Goal: Transaction & Acquisition: Purchase product/service

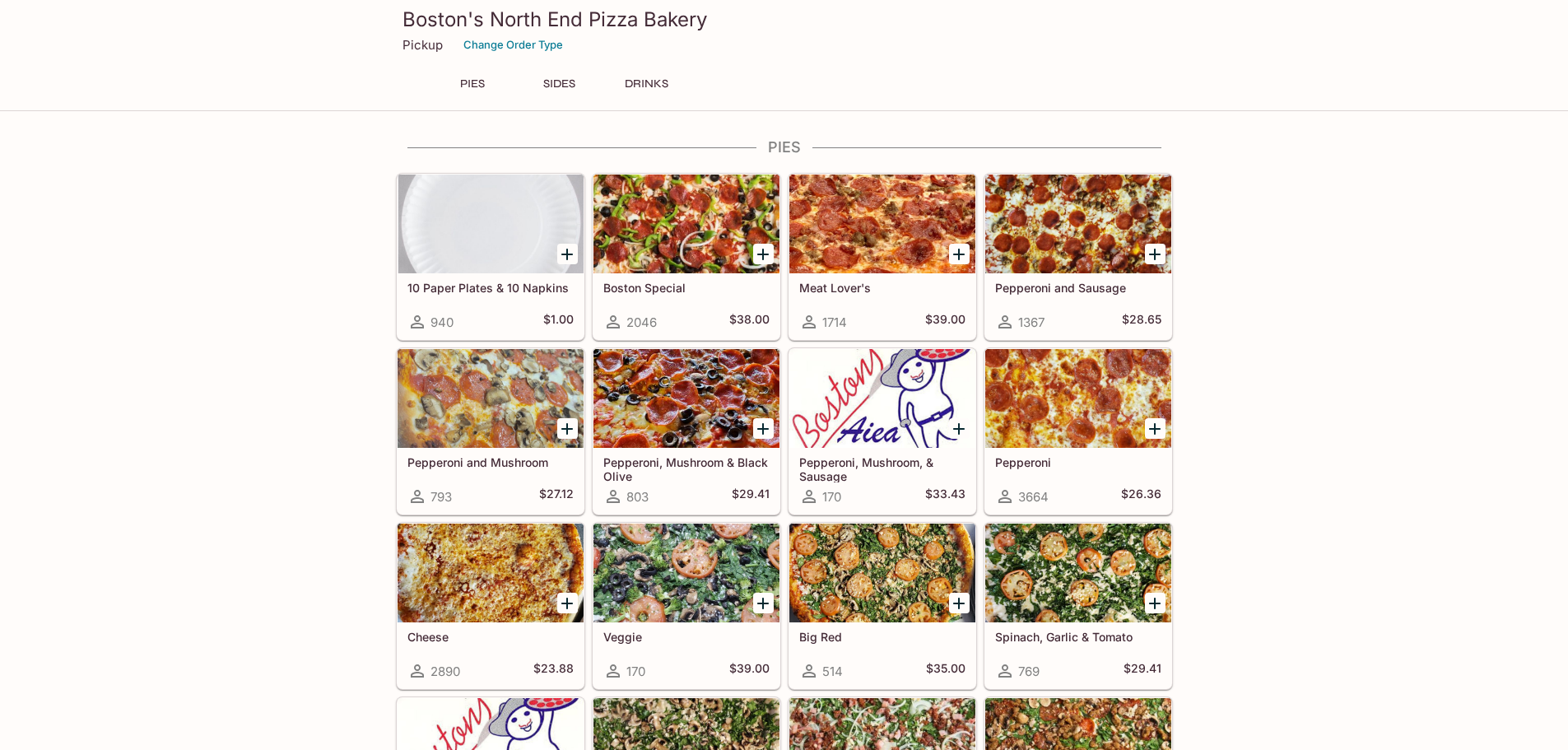
click at [569, 428] on icon "Add Pepperoni and Mushroom" at bounding box center [567, 428] width 20 height 20
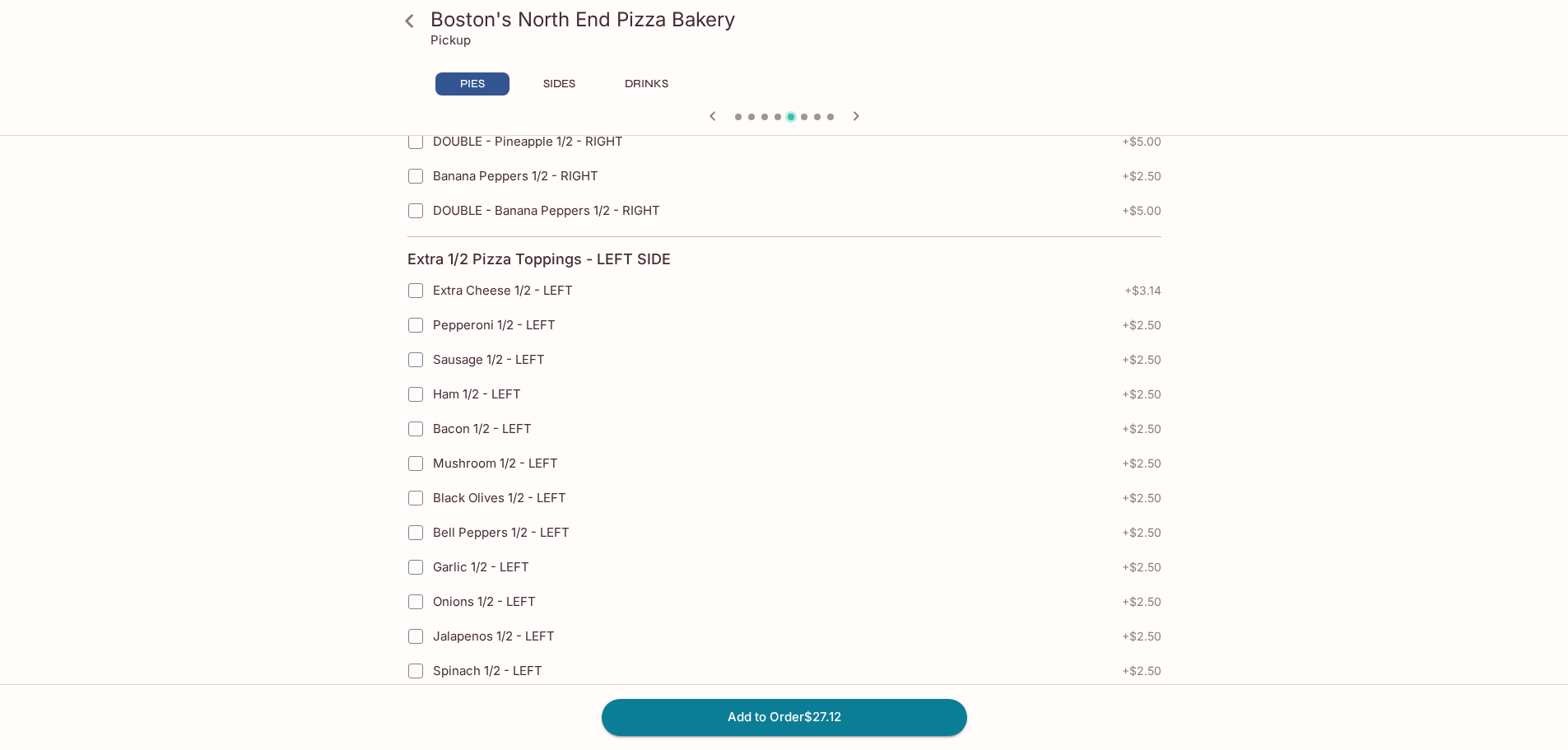
scroll to position [3620, 0]
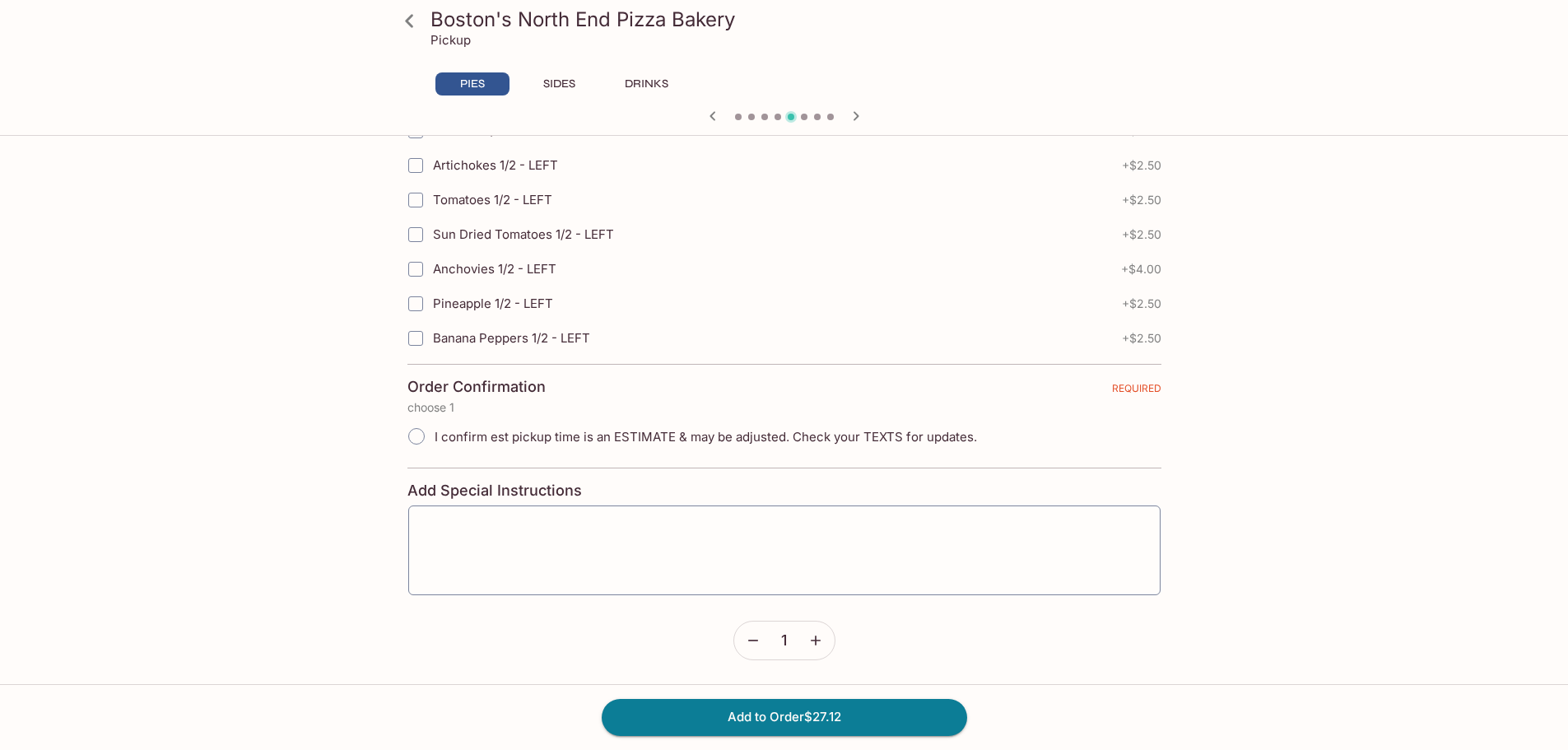
click at [816, 637] on icon "button" at bounding box center [816, 641] width 10 height 10
click at [801, 713] on button "Add to Order $54.24" at bounding box center [784, 717] width 365 height 36
click at [411, 430] on input "I confirm est pickup time is an ESTIMATE & may be adjusted. Check your TEXTS fo…" at bounding box center [416, 436] width 34 height 34
radio input "true"
click at [748, 714] on button "Add to Order $54.24" at bounding box center [784, 717] width 365 height 36
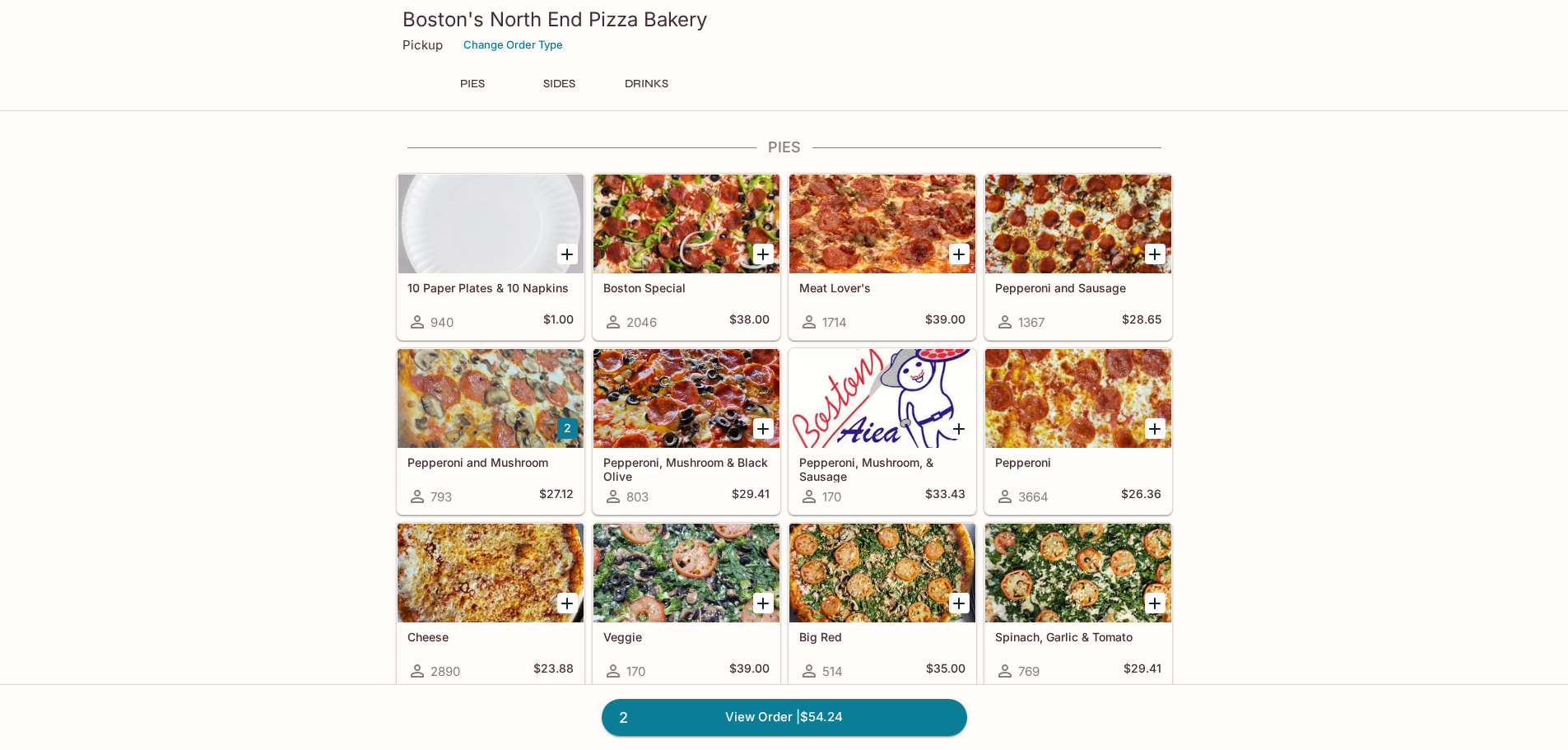
click at [1086, 269] on div at bounding box center [1078, 224] width 186 height 99
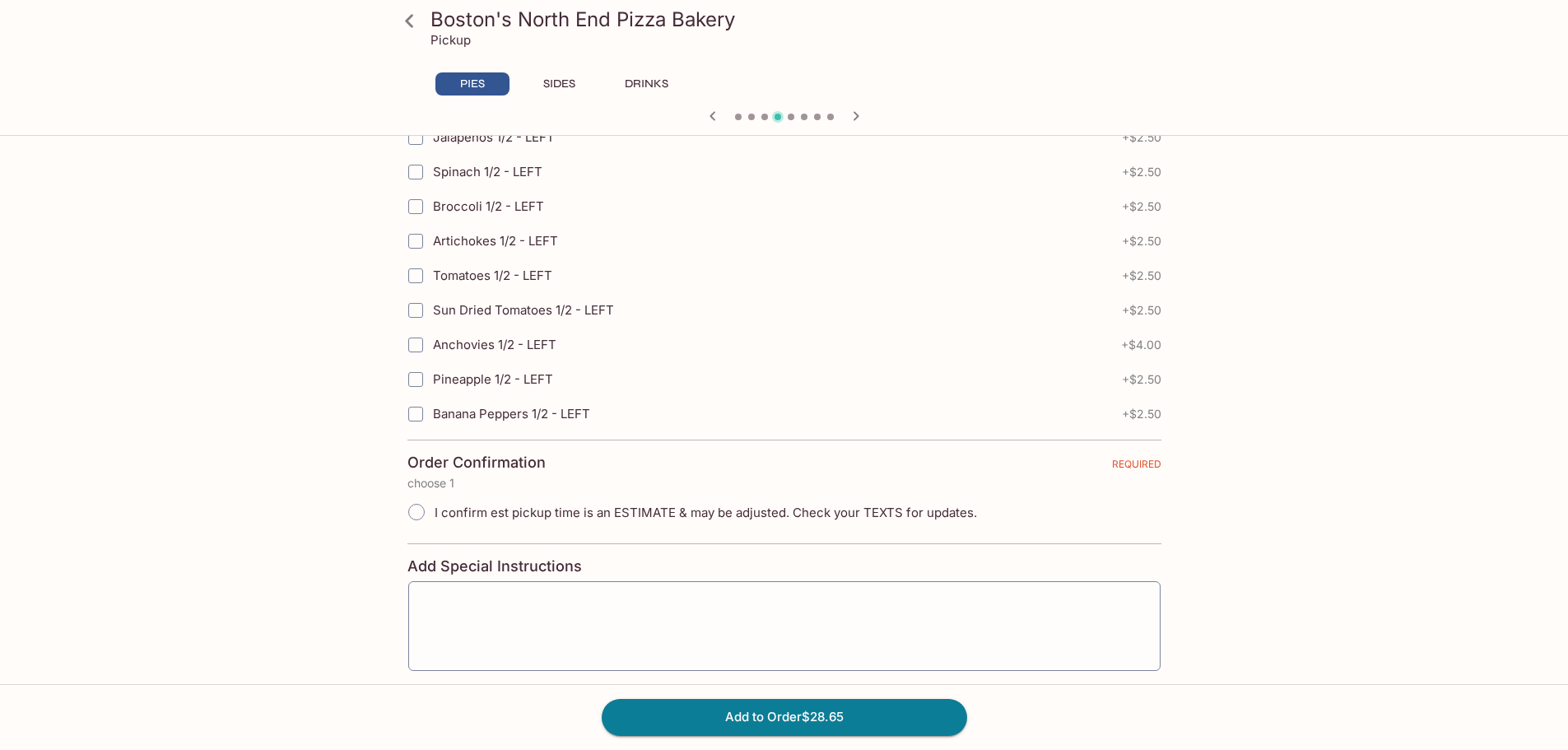
scroll to position [3620, 0]
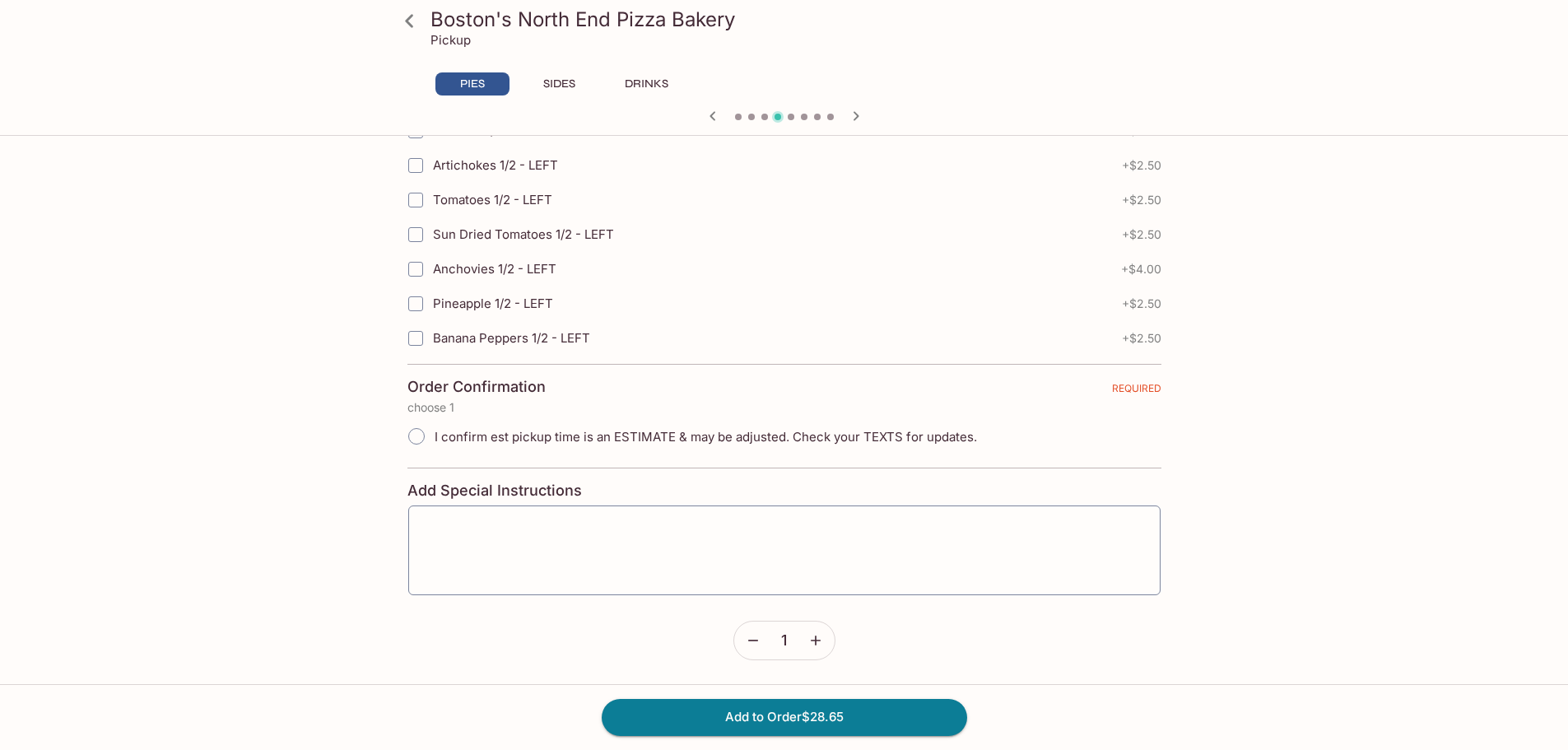
click at [819, 644] on icon "button" at bounding box center [815, 640] width 16 height 16
click at [420, 440] on input "I confirm est pickup time is an ESTIMATE & may be adjusted. Check your TEXTS fo…" at bounding box center [416, 436] width 34 height 34
radio input "true"
click at [783, 715] on button "Add to Order $57.30" at bounding box center [784, 717] width 365 height 36
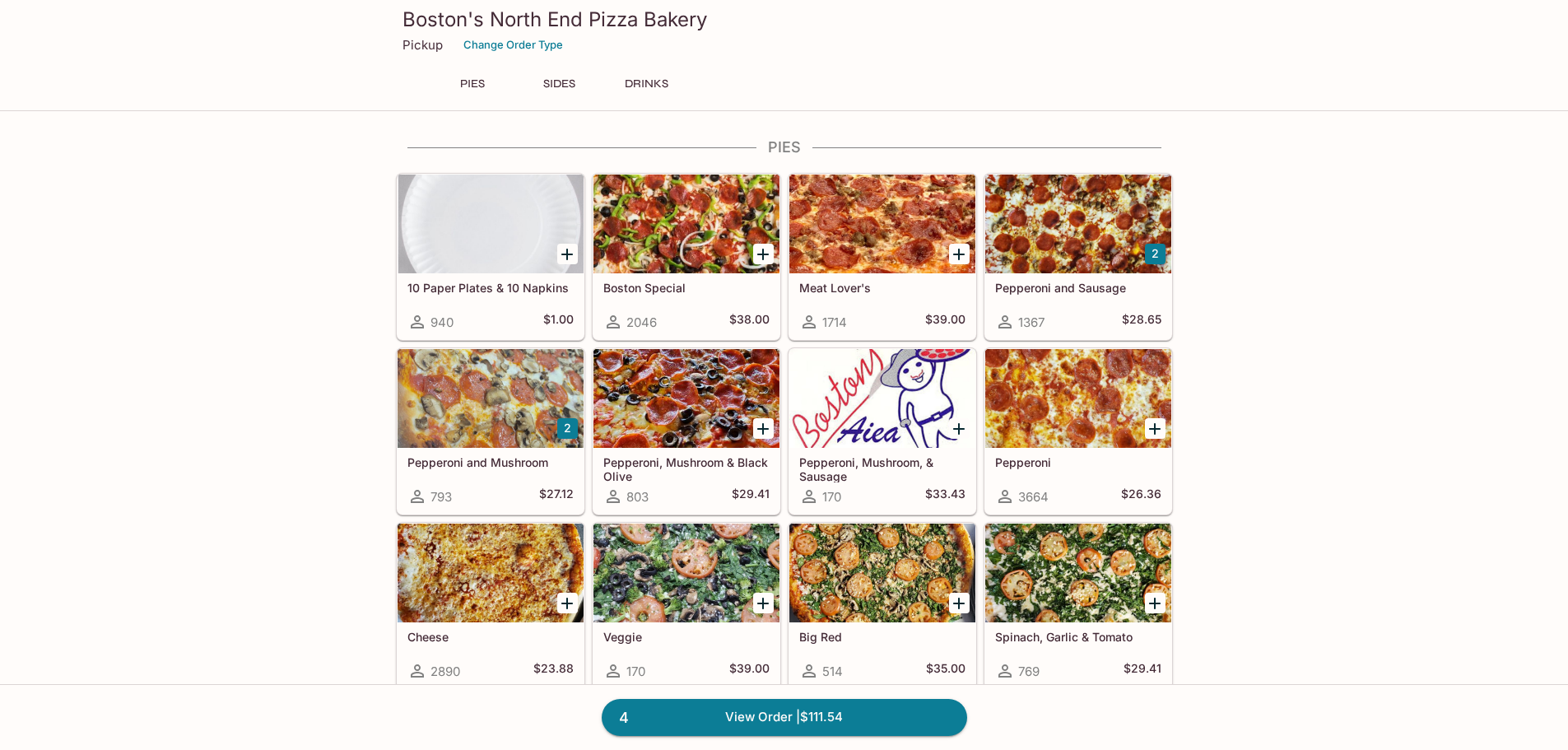
click at [680, 458] on h5 "Pepperoni, Mushroom & Black Olive" at bounding box center [687, 469] width 166 height 27
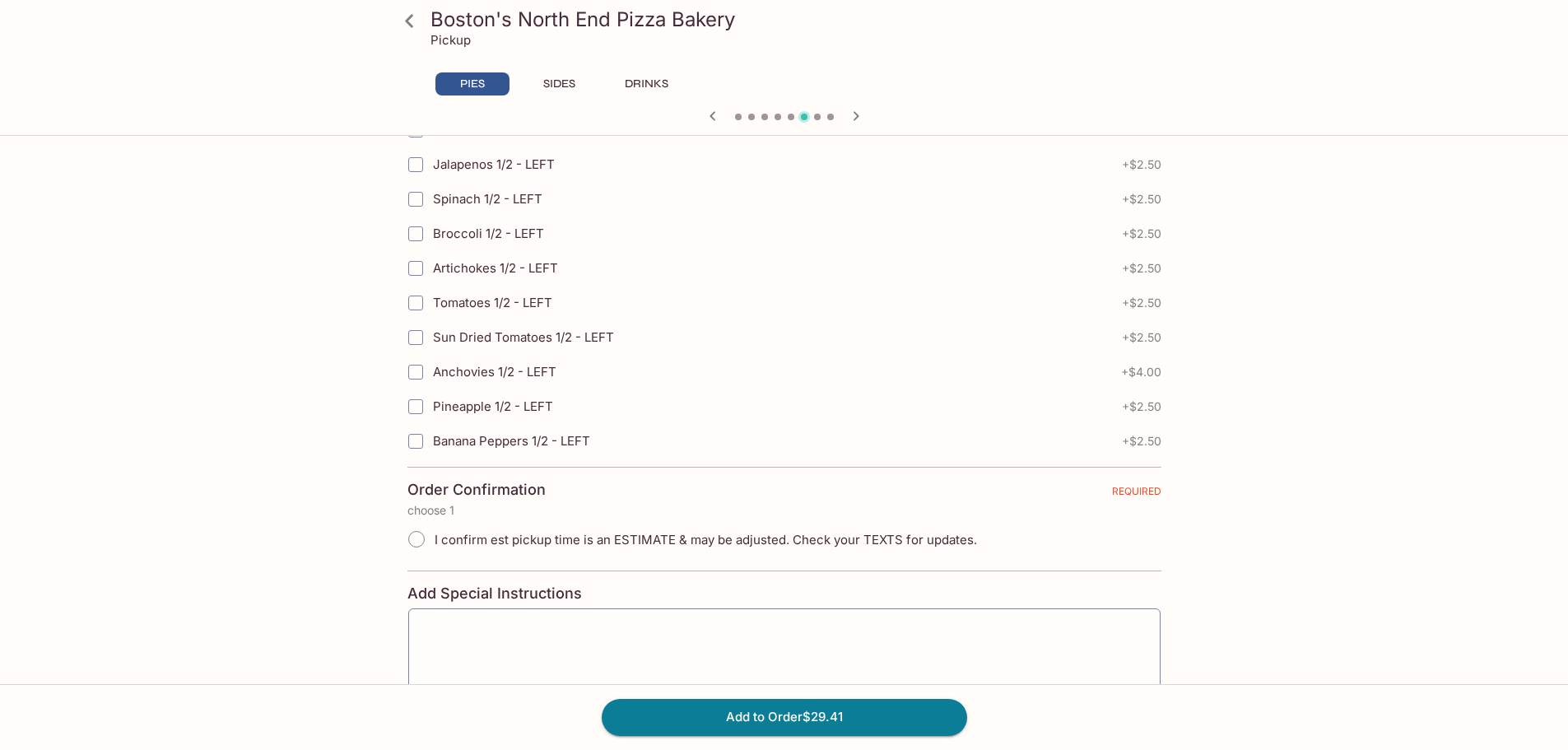
scroll to position [3620, 0]
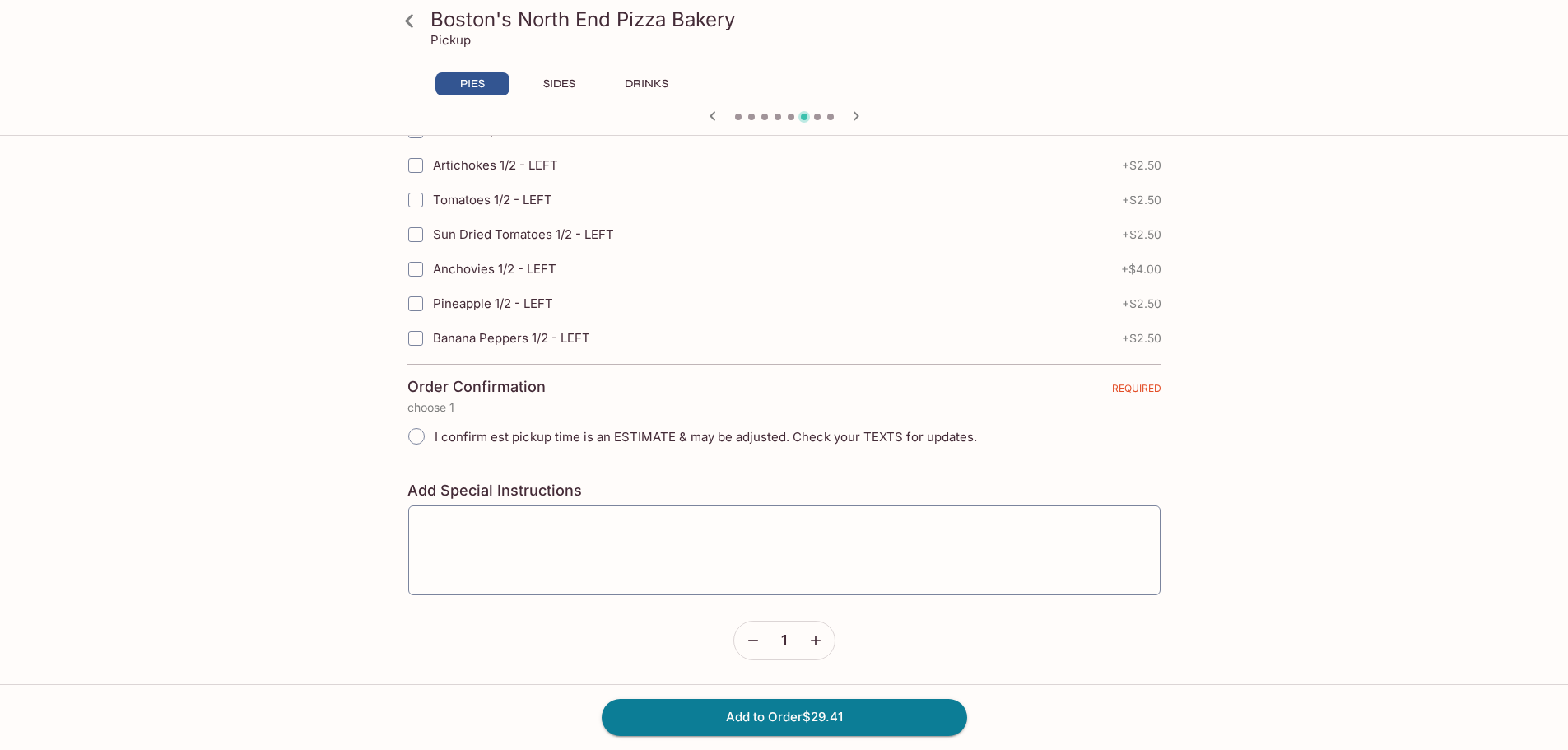
click at [811, 637] on icon "button" at bounding box center [815, 640] width 16 height 16
click at [814, 716] on button "Add to Order $58.82" at bounding box center [784, 717] width 365 height 36
click at [417, 432] on input "I confirm est pickup time is an ESTIMATE & may be adjusted. Check your TEXTS fo…" at bounding box center [416, 436] width 34 height 34
radio input "true"
click at [763, 723] on button "Add to Order $58.82" at bounding box center [784, 717] width 365 height 36
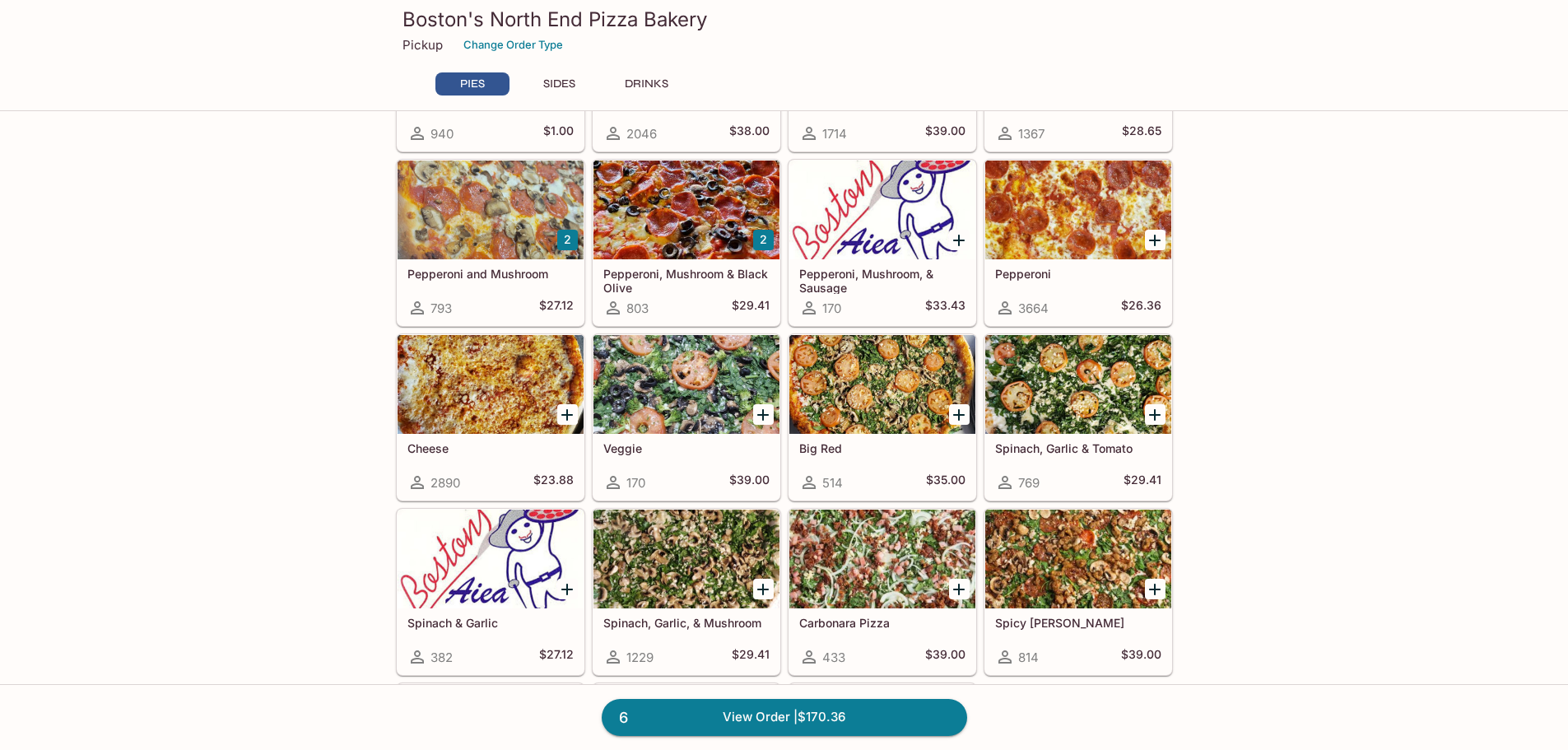
scroll to position [247, 0]
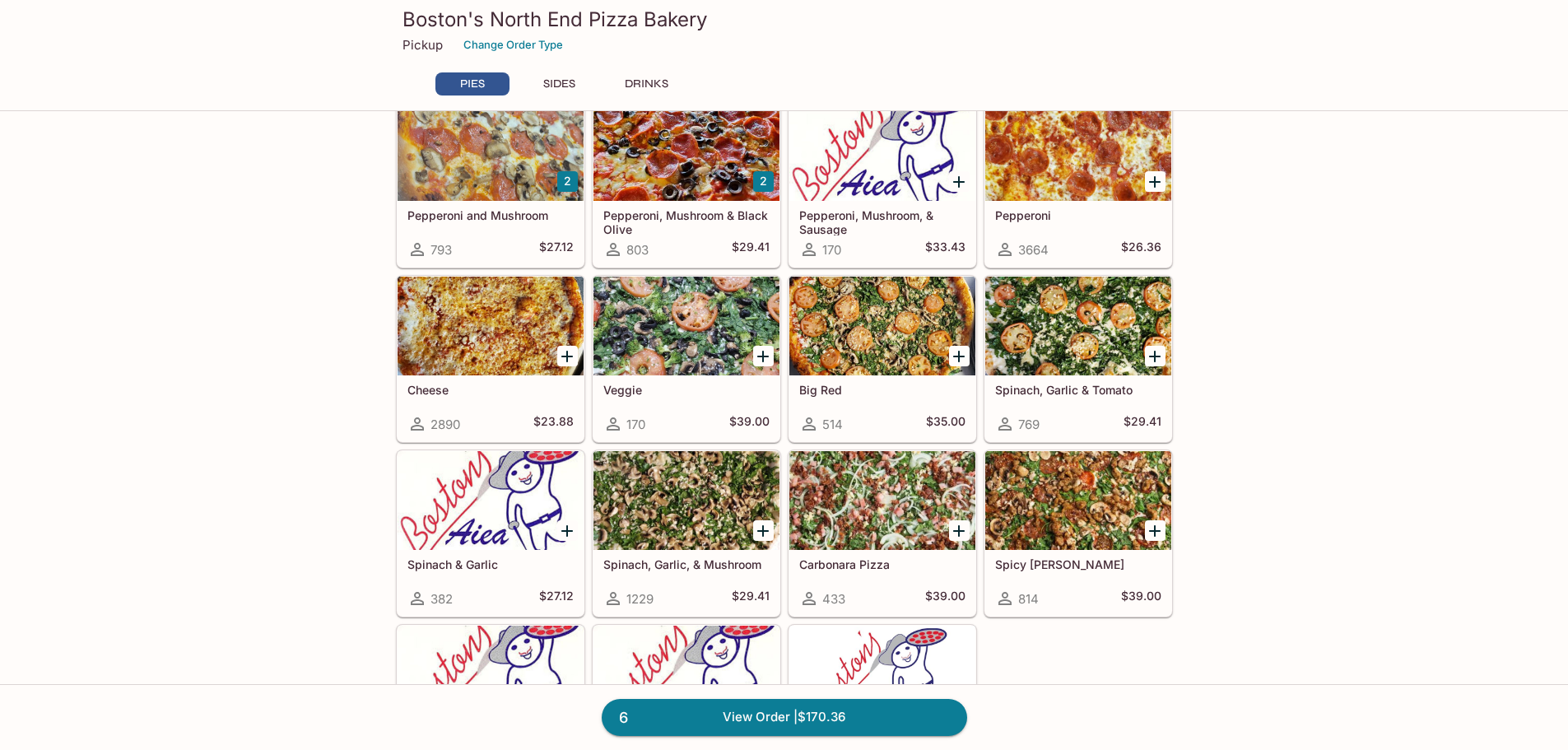
click at [693, 571] on div "Spinach, Garlic, & Mushroom 1229 $29.41" at bounding box center [687, 582] width 186 height 66
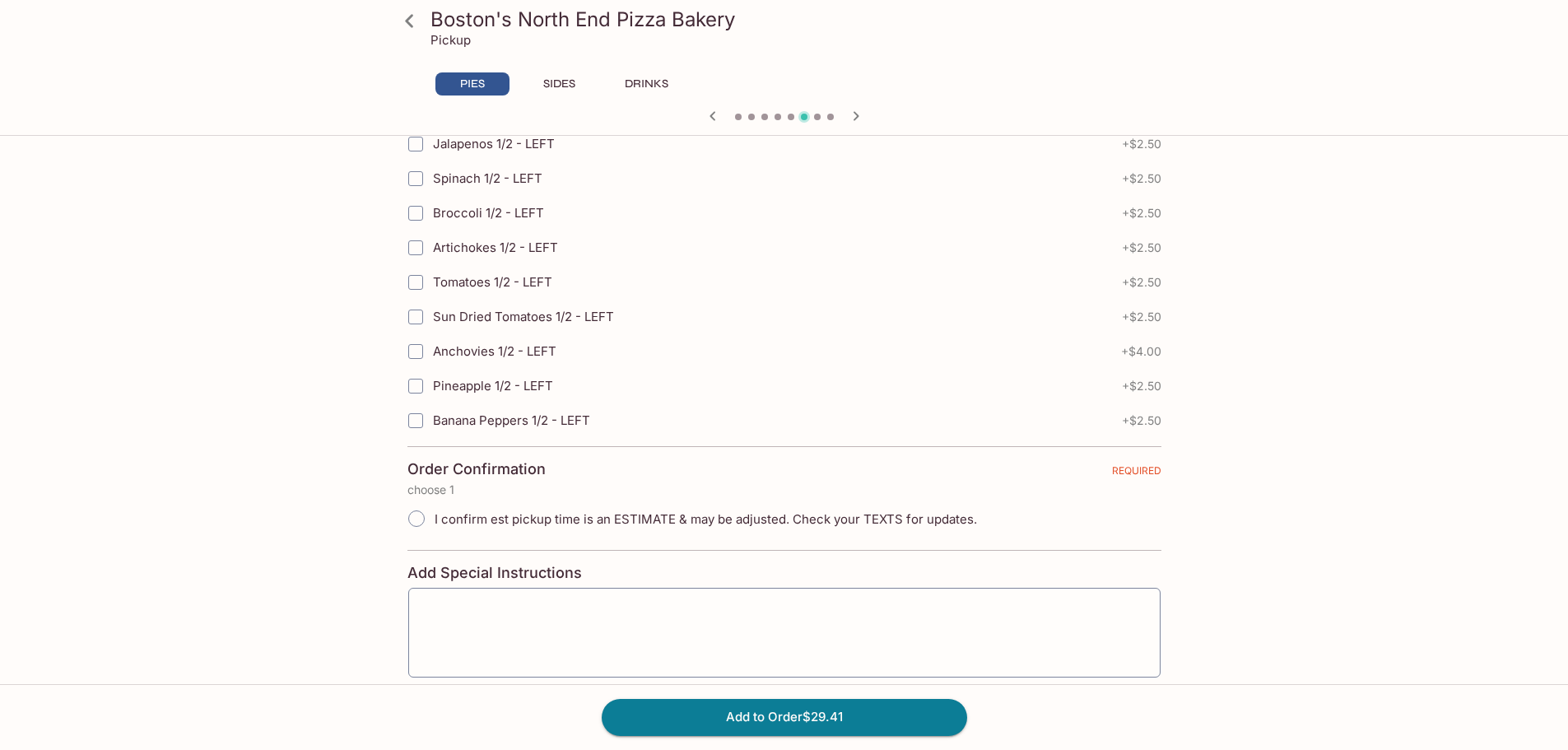
scroll to position [3620, 0]
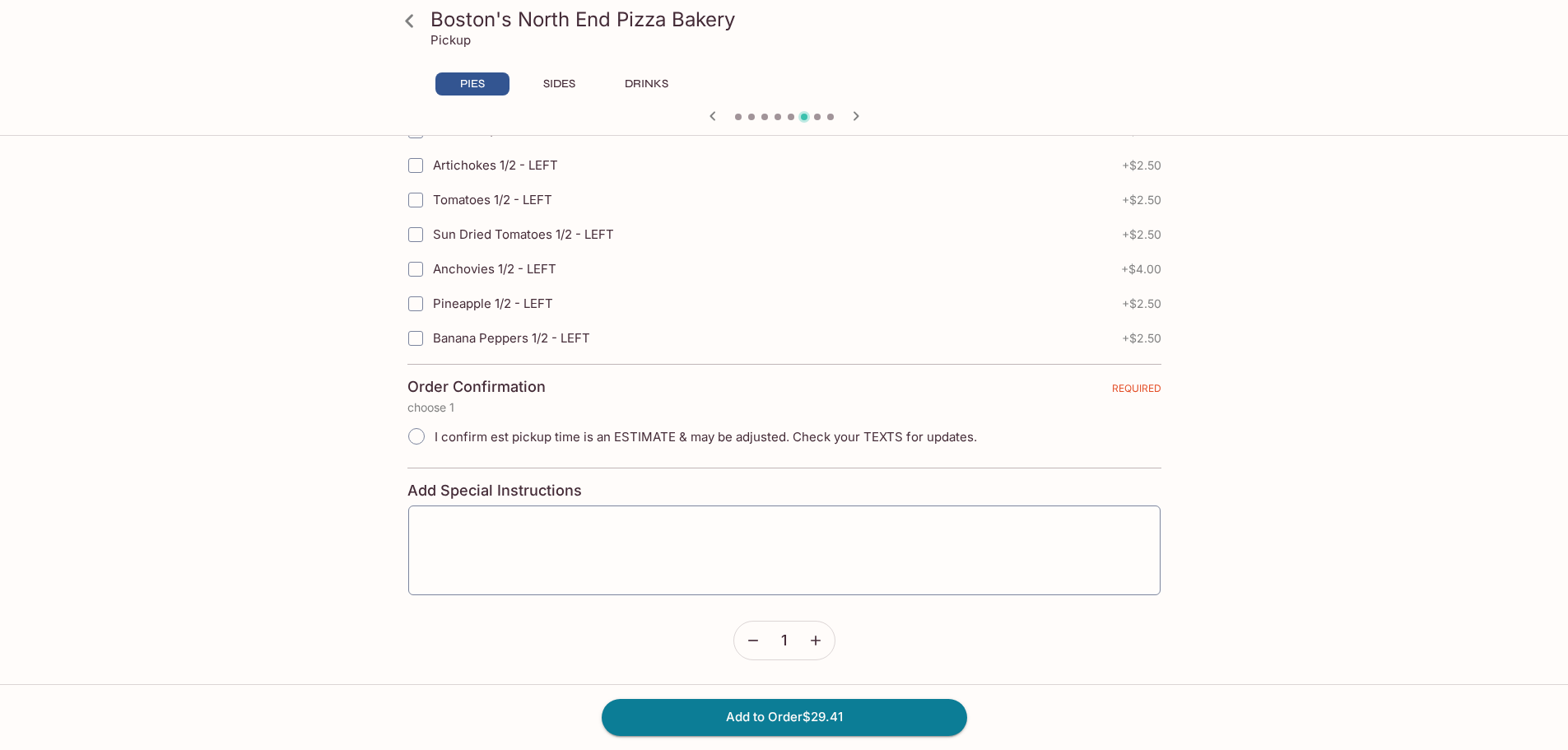
click at [821, 640] on icon "button" at bounding box center [815, 640] width 16 height 16
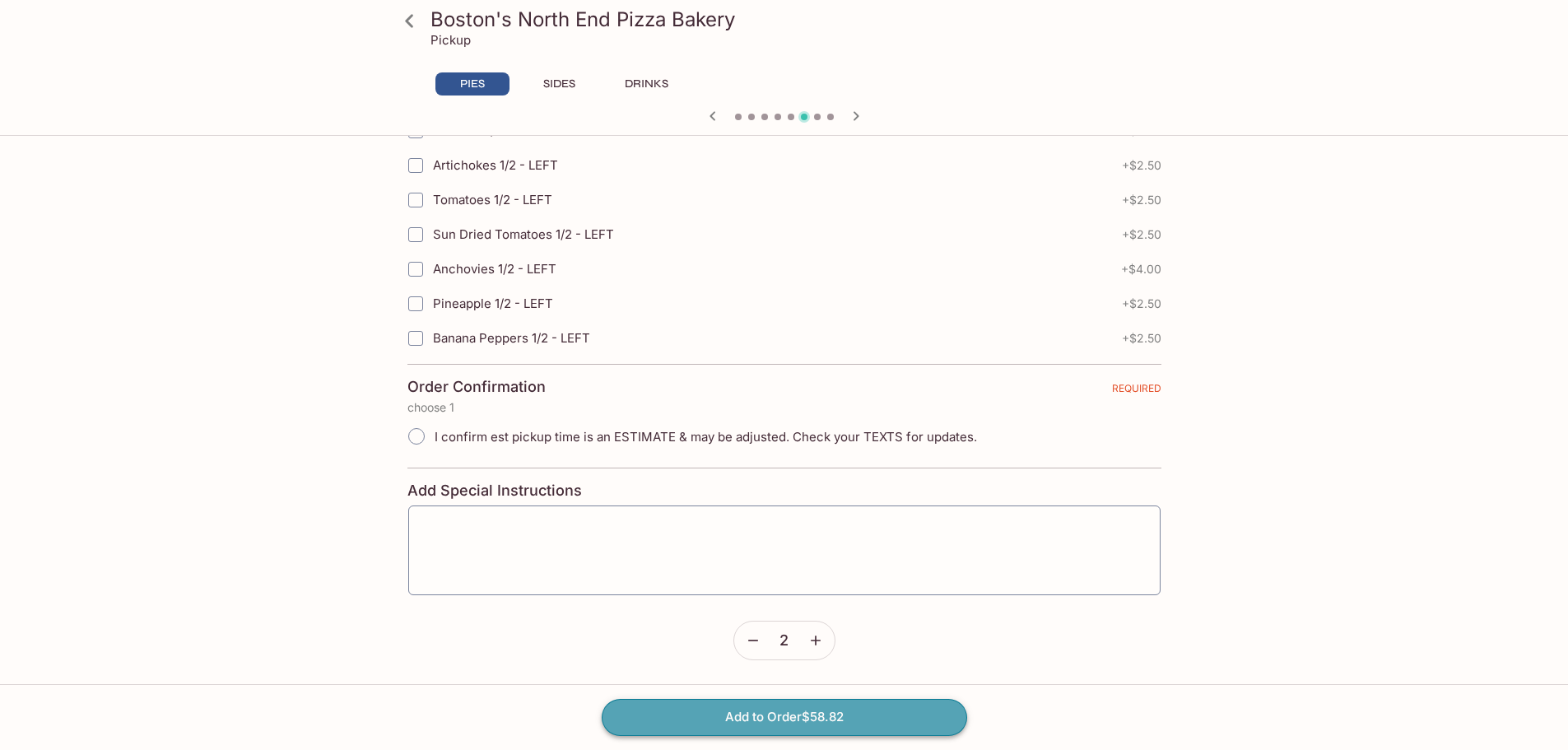
click at [773, 723] on button "Add to Order $58.82" at bounding box center [784, 717] width 365 height 36
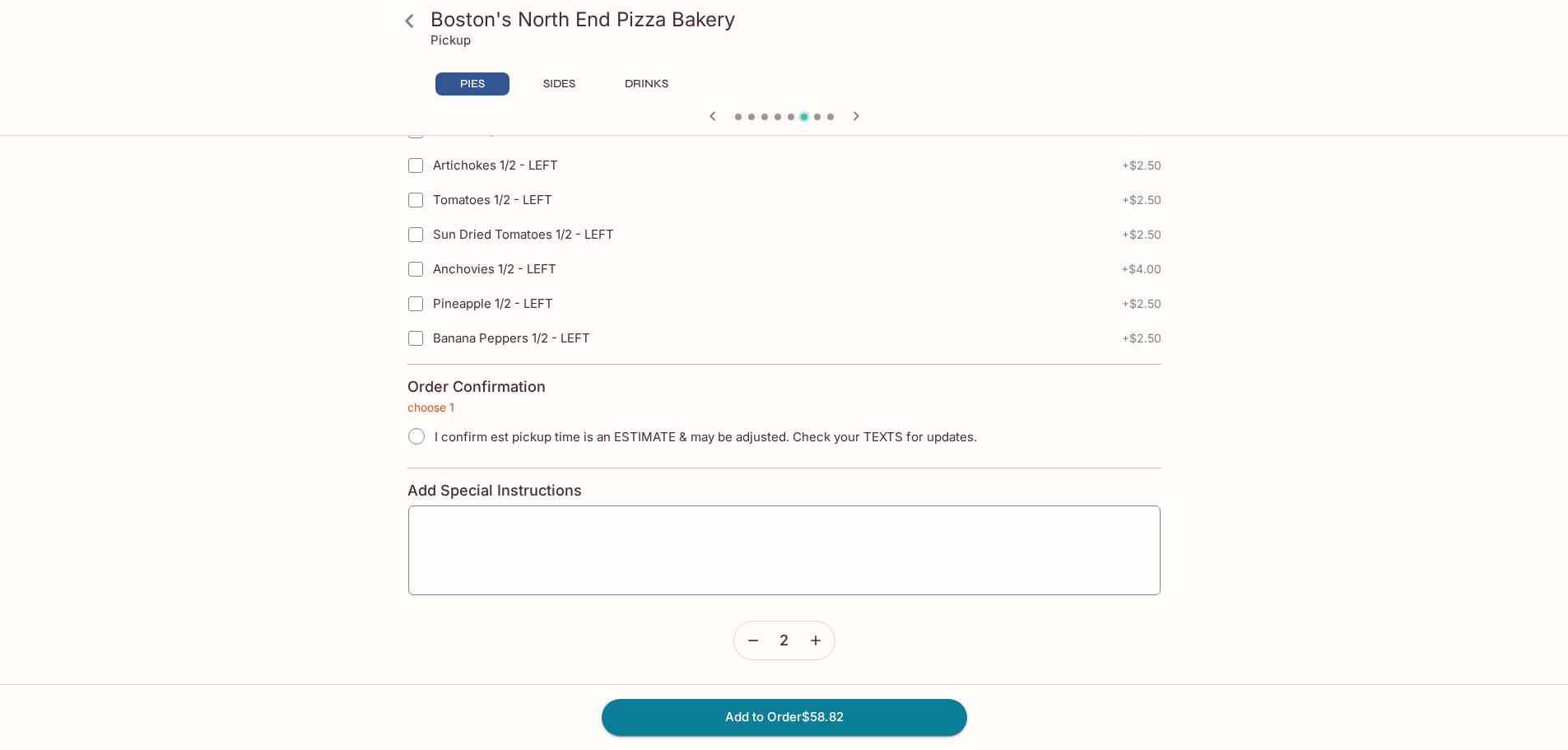
click at [418, 437] on input "I confirm est pickup time is an ESTIMATE & may be adjusted. Check your TEXTS fo…" at bounding box center [416, 436] width 34 height 34
radio input "true"
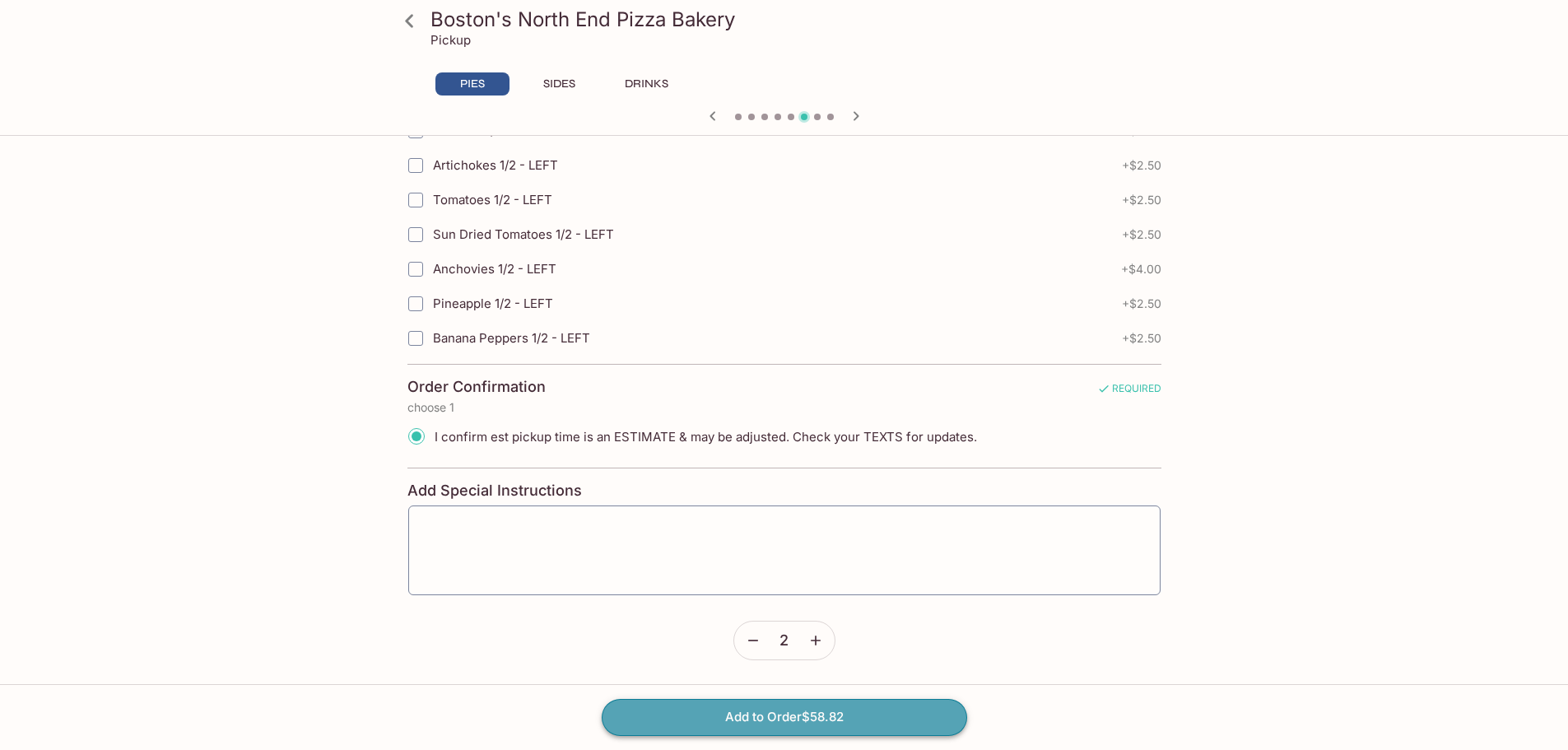
click at [777, 714] on button "Add to Order $58.82" at bounding box center [784, 717] width 365 height 36
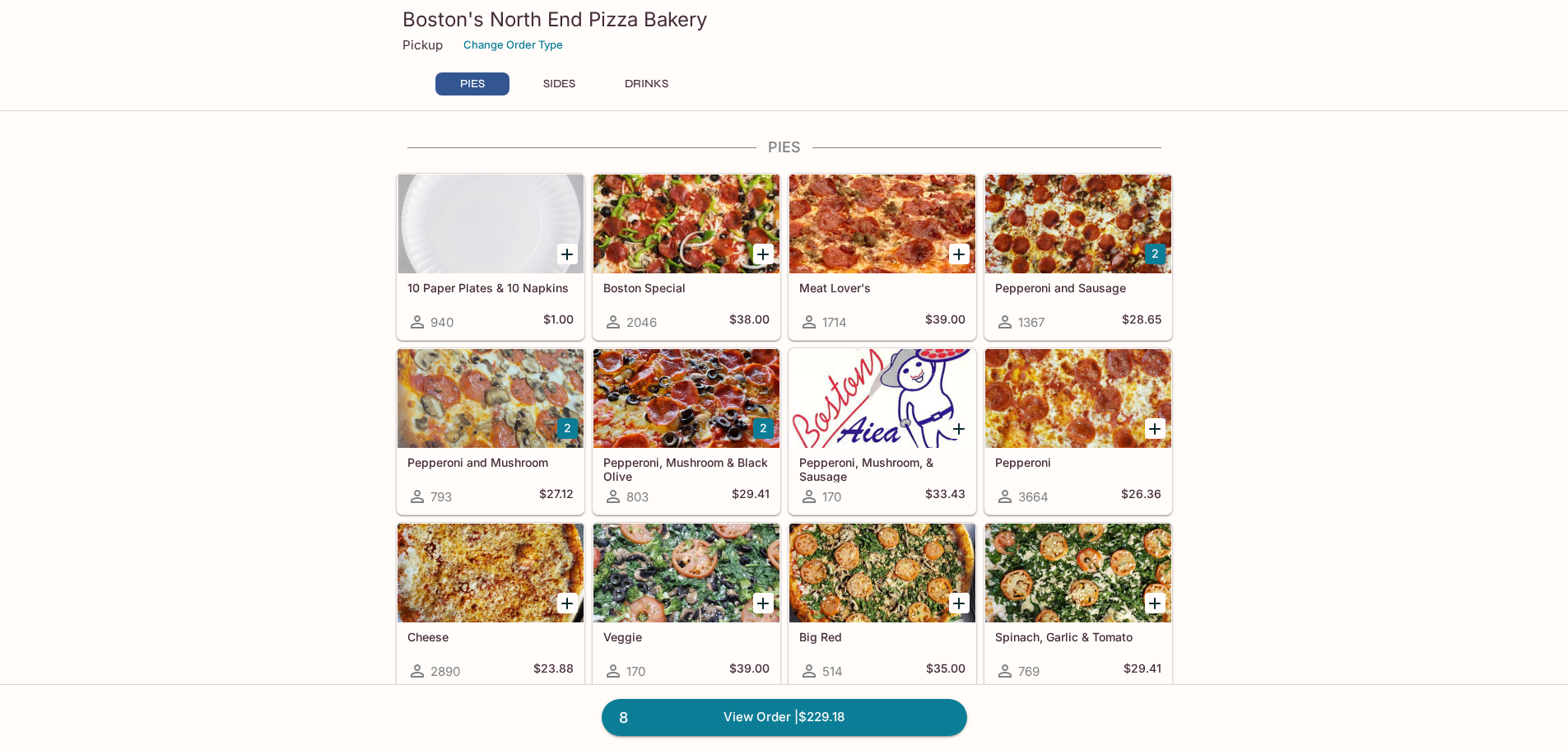
click at [1028, 634] on h5 "Spinach, Garlic & Tomato" at bounding box center [1078, 636] width 166 height 14
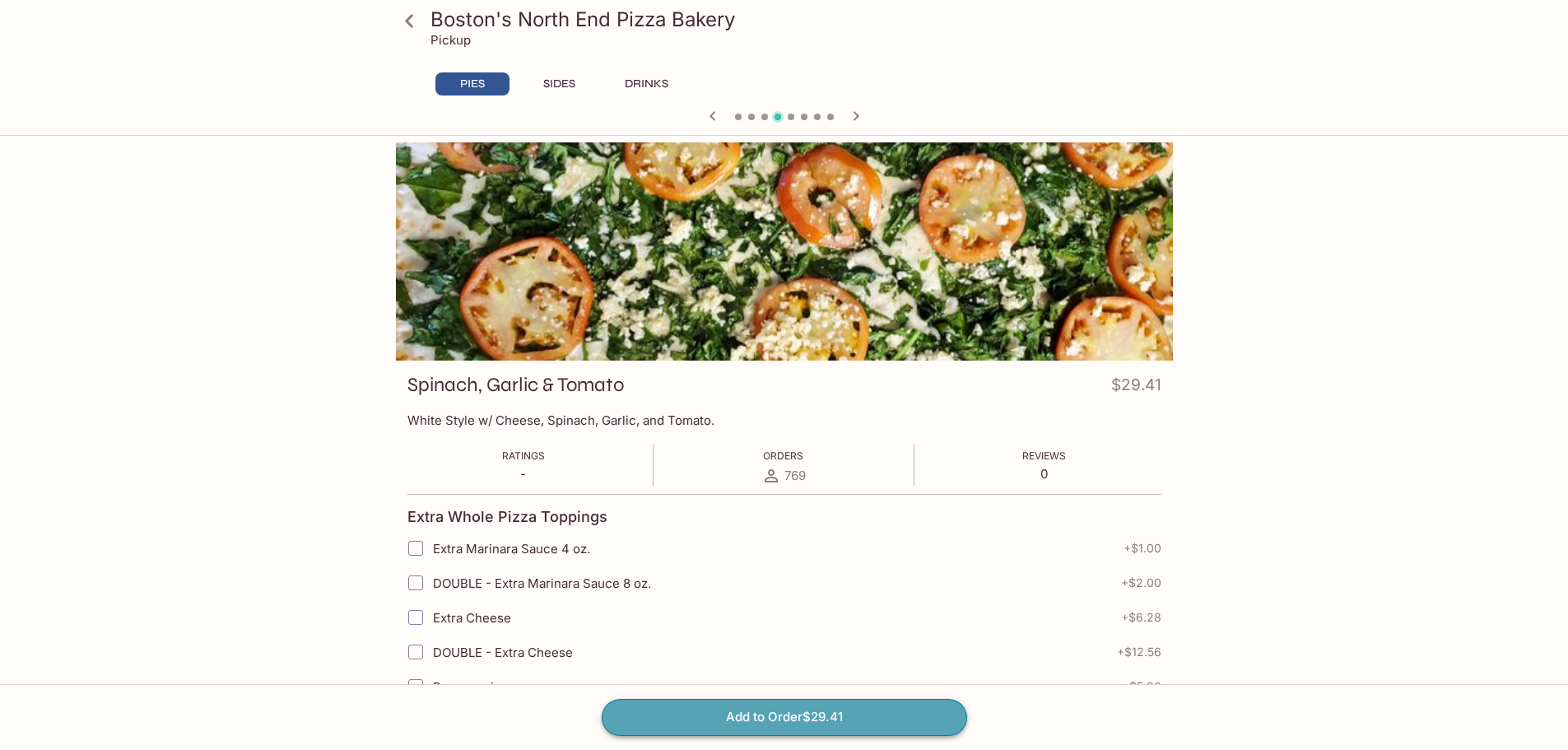
click at [832, 723] on button "Add to Order $29.41" at bounding box center [784, 717] width 365 height 36
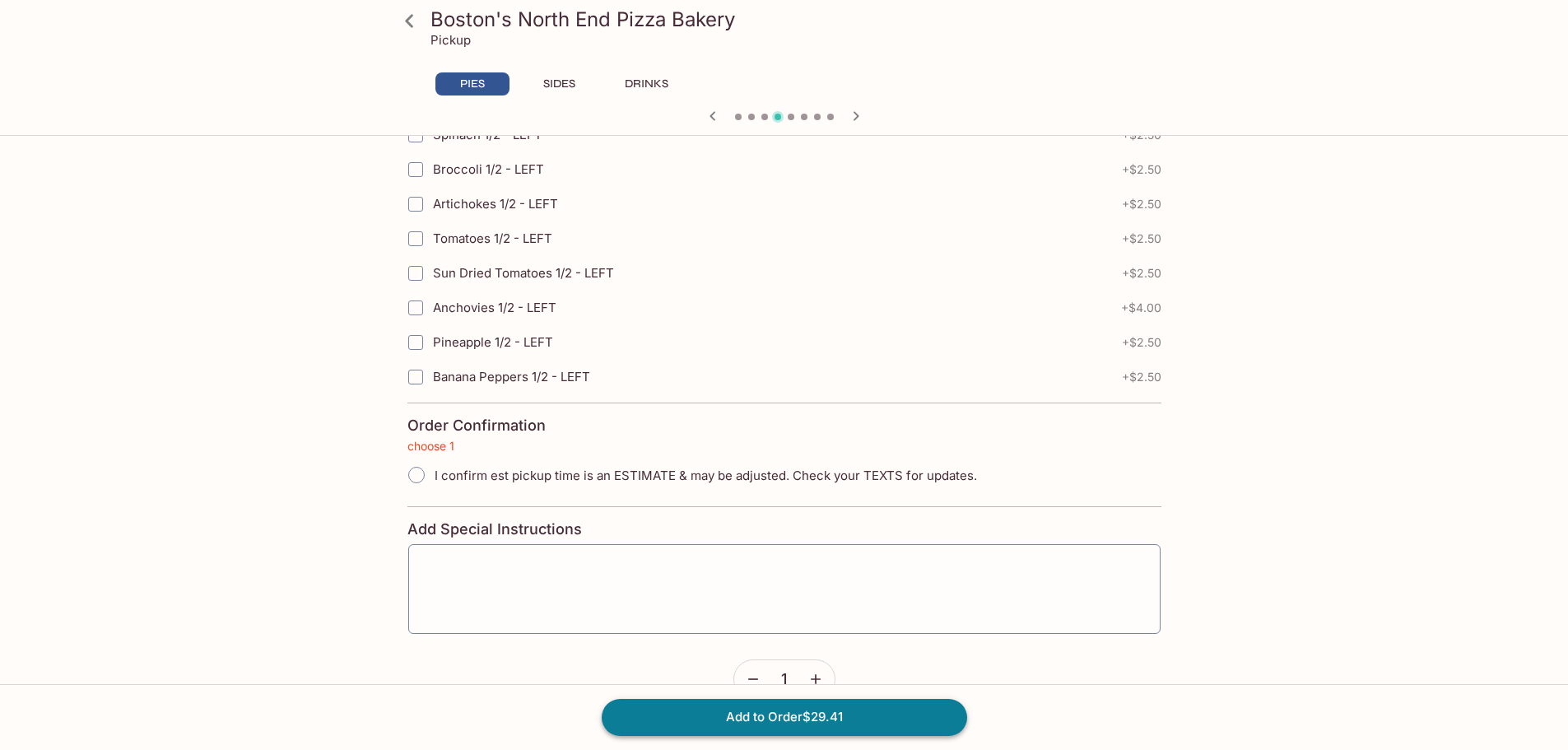
scroll to position [3620, 0]
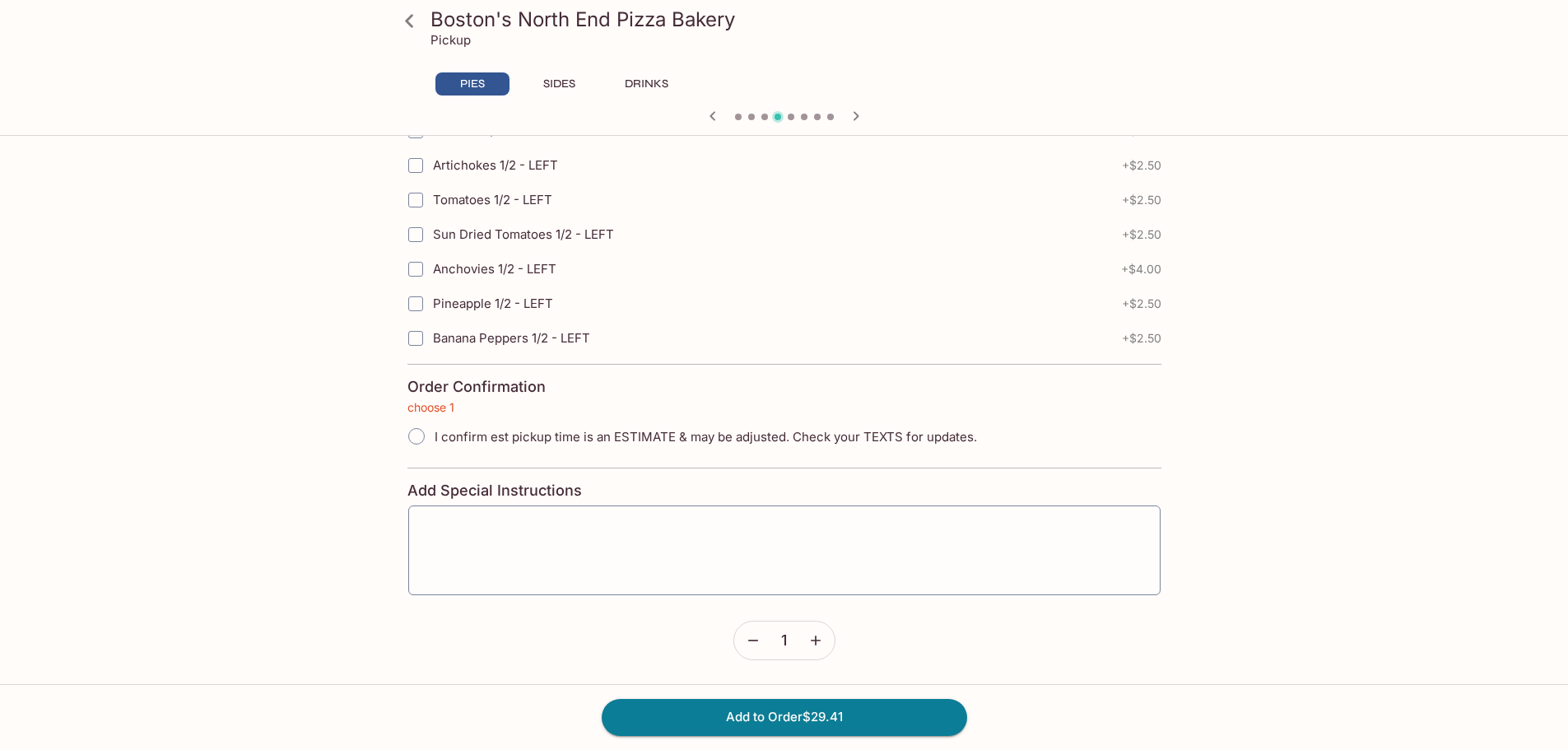
click at [414, 430] on input "I confirm est pickup time is an ESTIMATE & may be adjusted. Check your TEXTS fo…" at bounding box center [416, 436] width 34 height 34
radio input "true"
click at [780, 716] on button "Add to Order $29.41" at bounding box center [784, 717] width 365 height 36
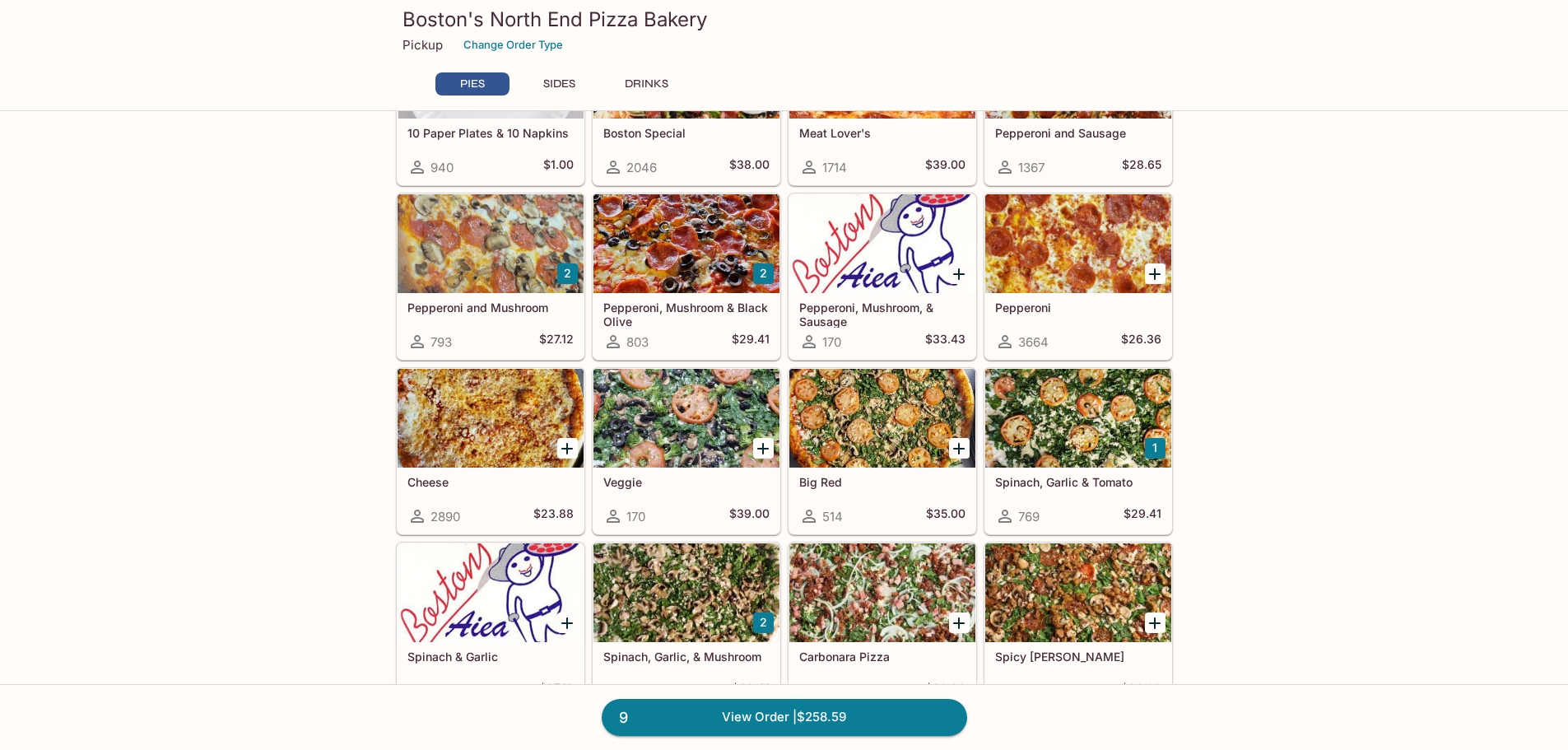
scroll to position [165, 0]
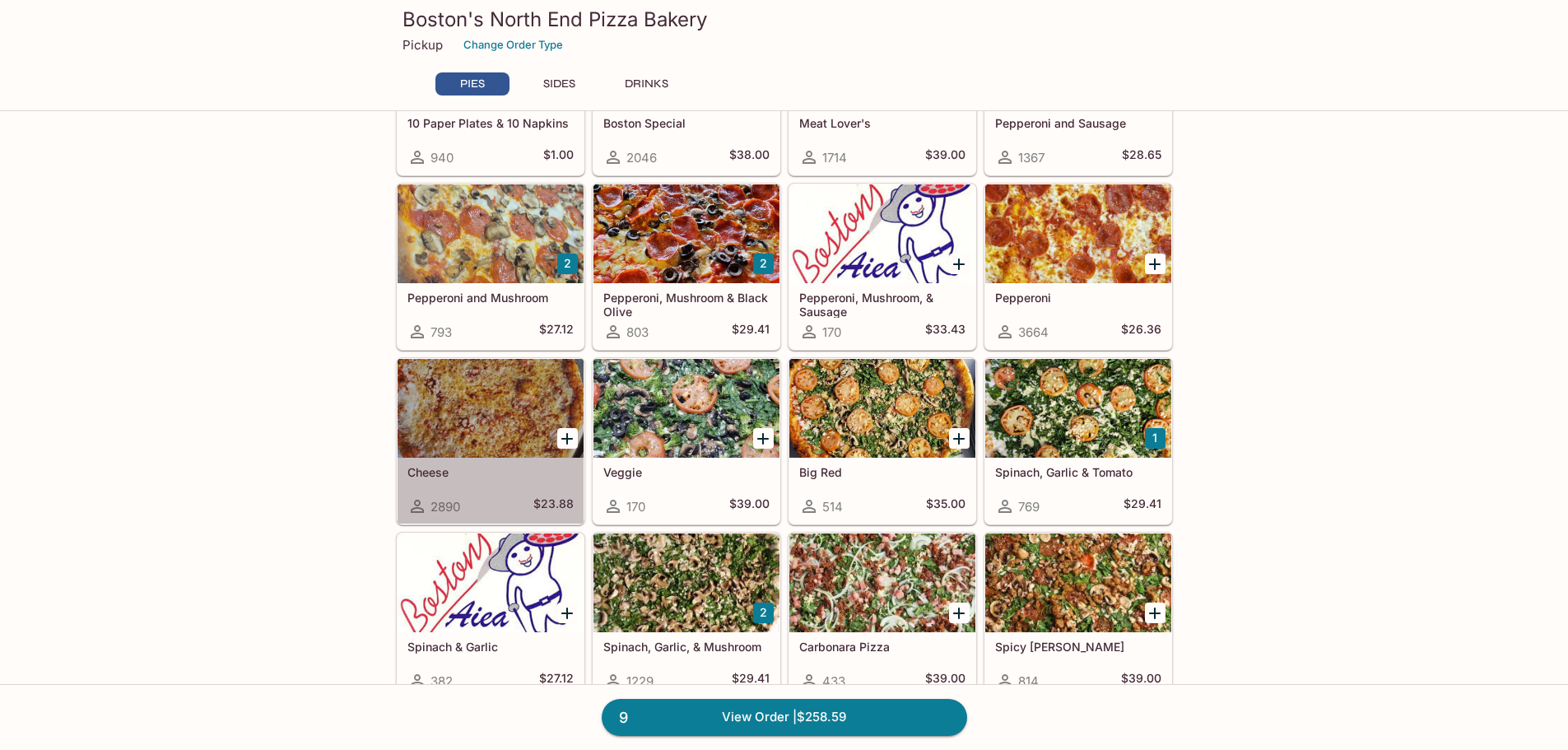
click at [476, 483] on div "Cheese 2890 $23.88" at bounding box center [491, 490] width 186 height 66
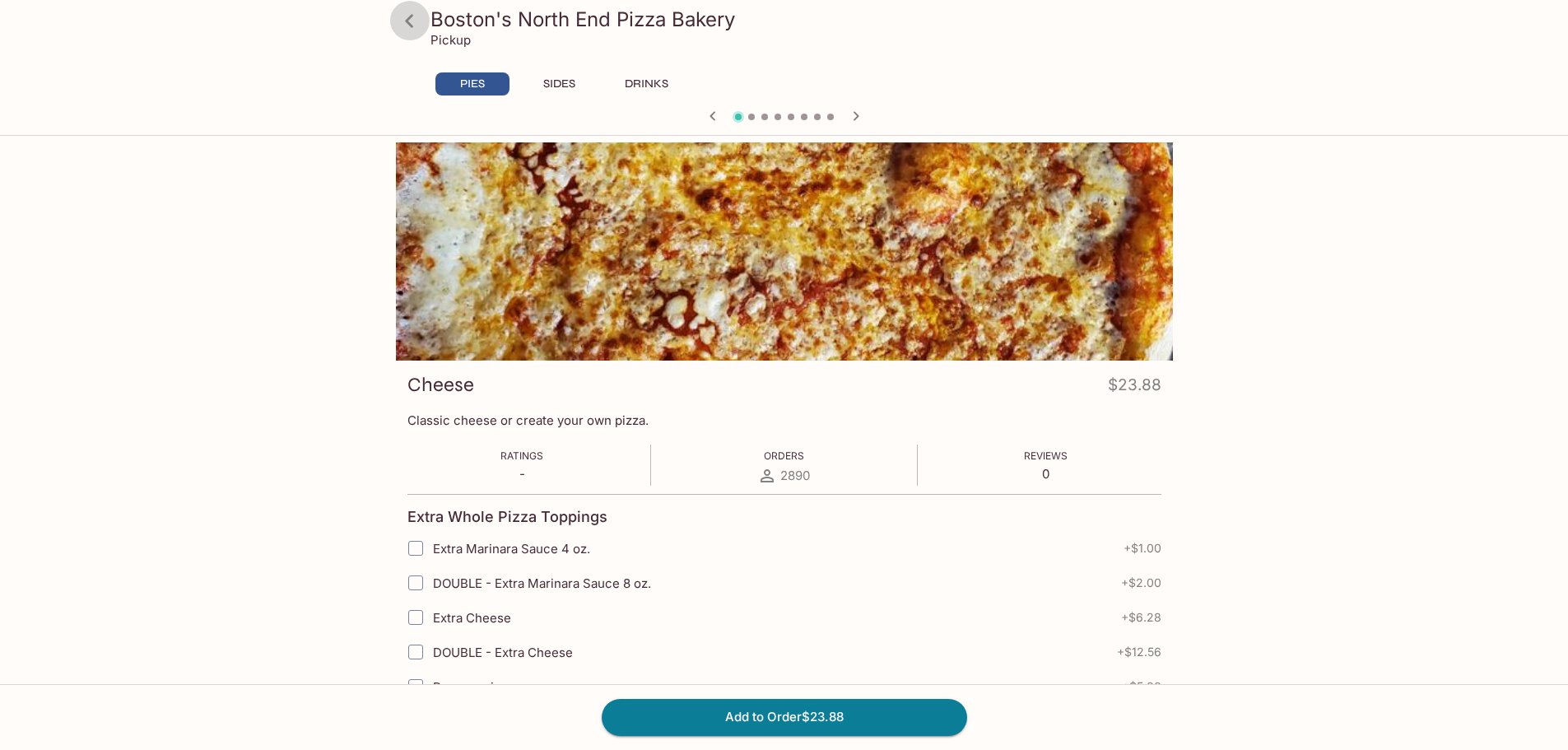
click at [414, 27] on icon at bounding box center [410, 21] width 29 height 29
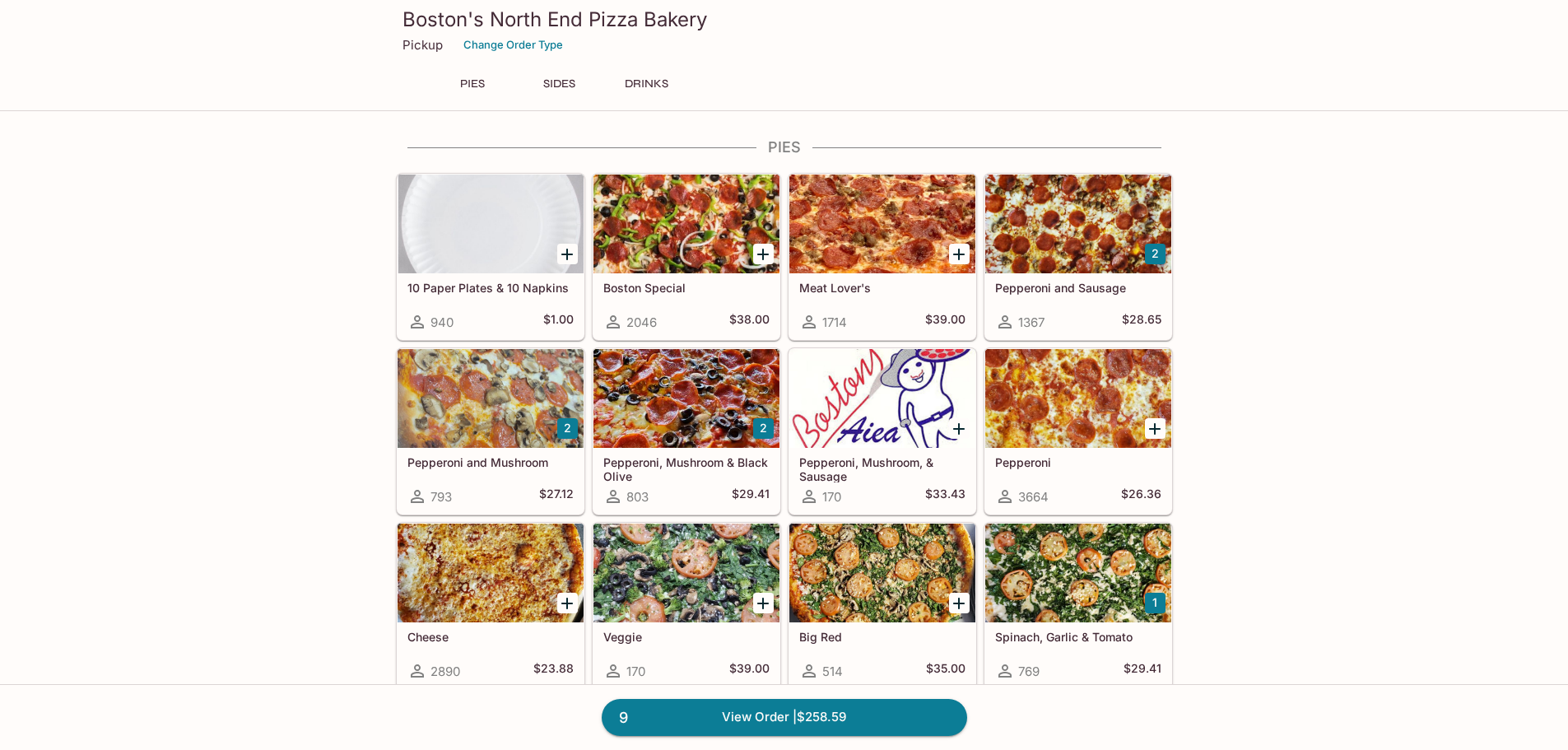
click at [1044, 466] on h5 "Pepperoni" at bounding box center [1078, 462] width 166 height 14
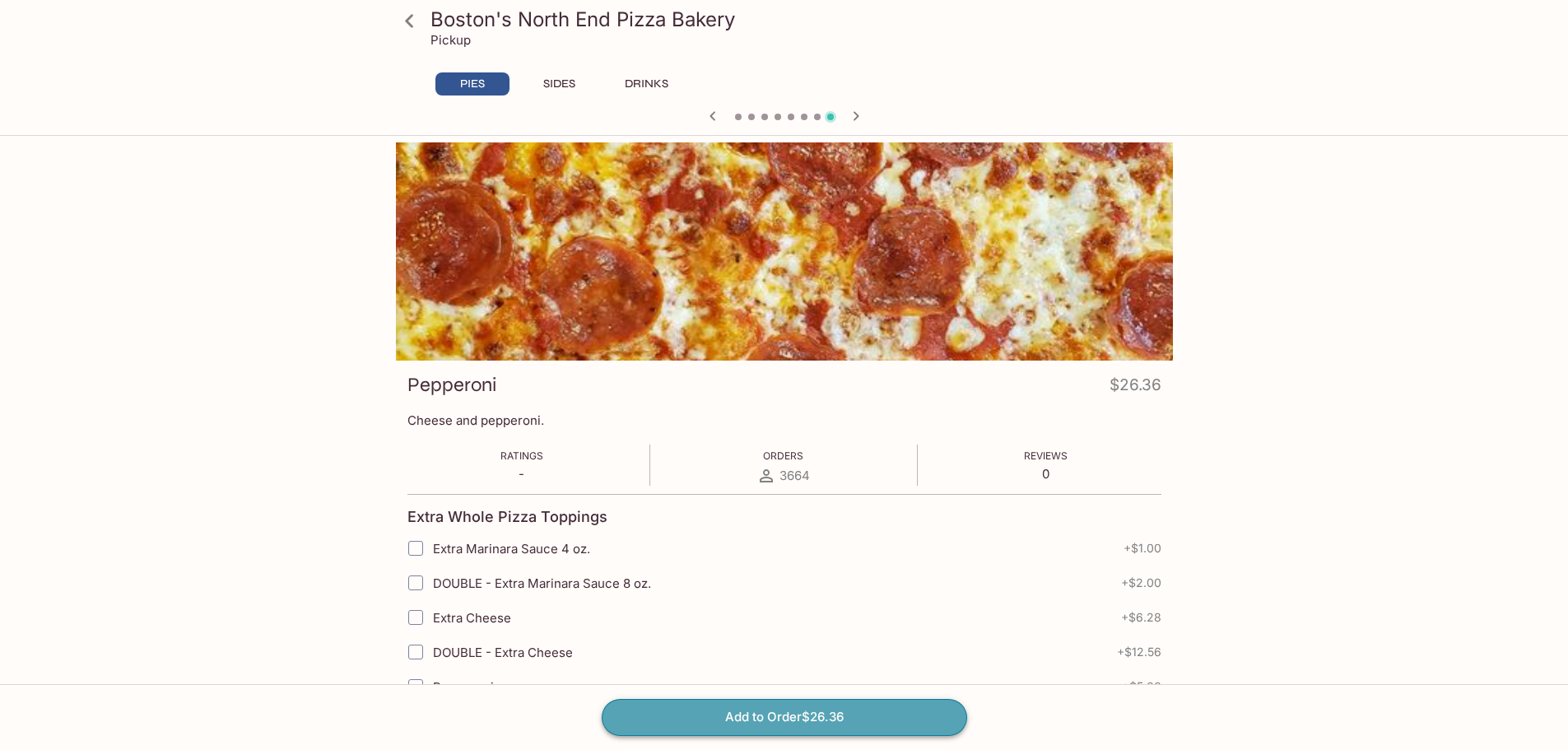
click at [791, 720] on button "Add to Order $26.36" at bounding box center [784, 717] width 365 height 36
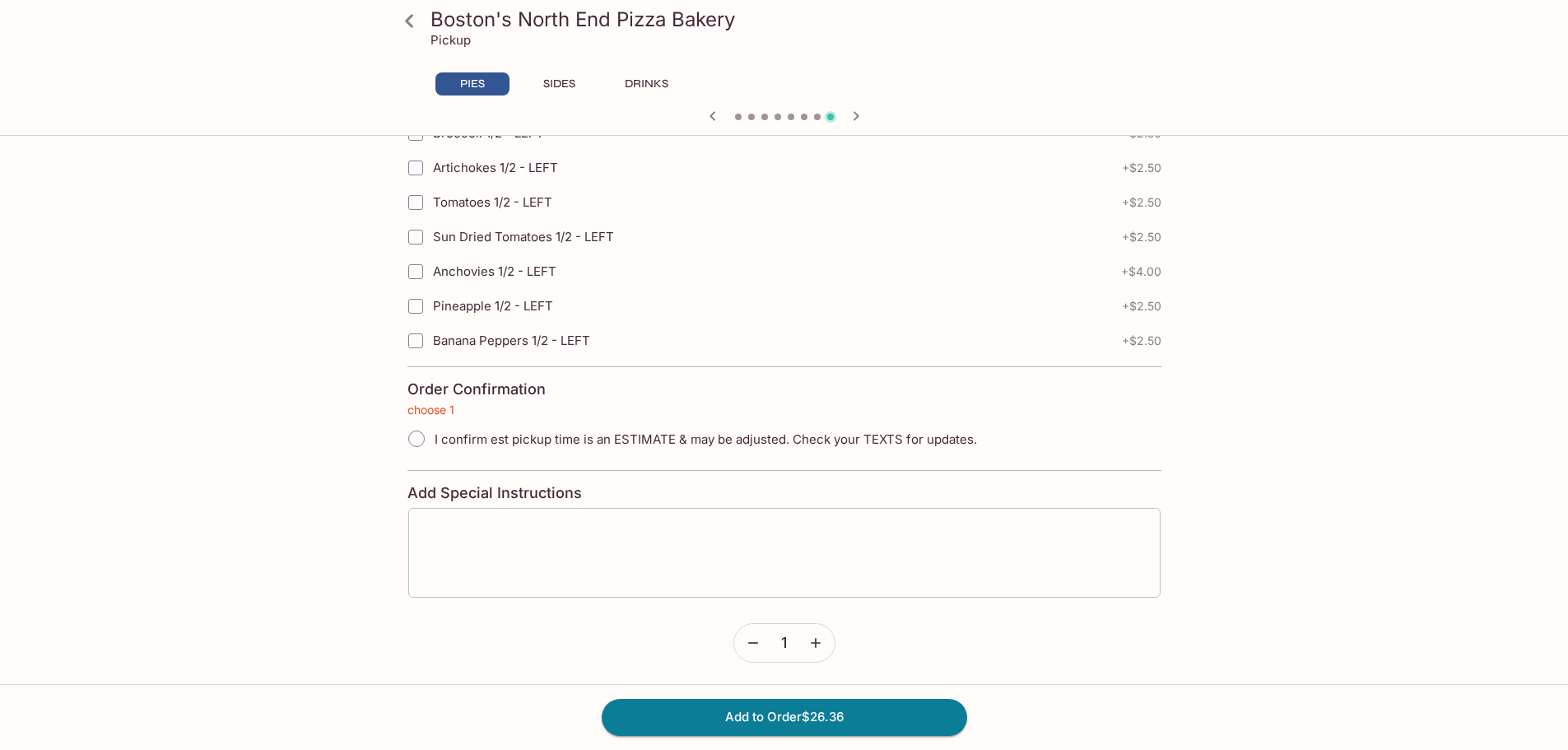
scroll to position [3620, 0]
click at [420, 435] on input "I confirm est pickup time is an ESTIMATE & may be adjusted. Check your TEXTS fo…" at bounding box center [416, 436] width 34 height 34
radio input "true"
click at [820, 647] on icon "button" at bounding box center [815, 640] width 16 height 16
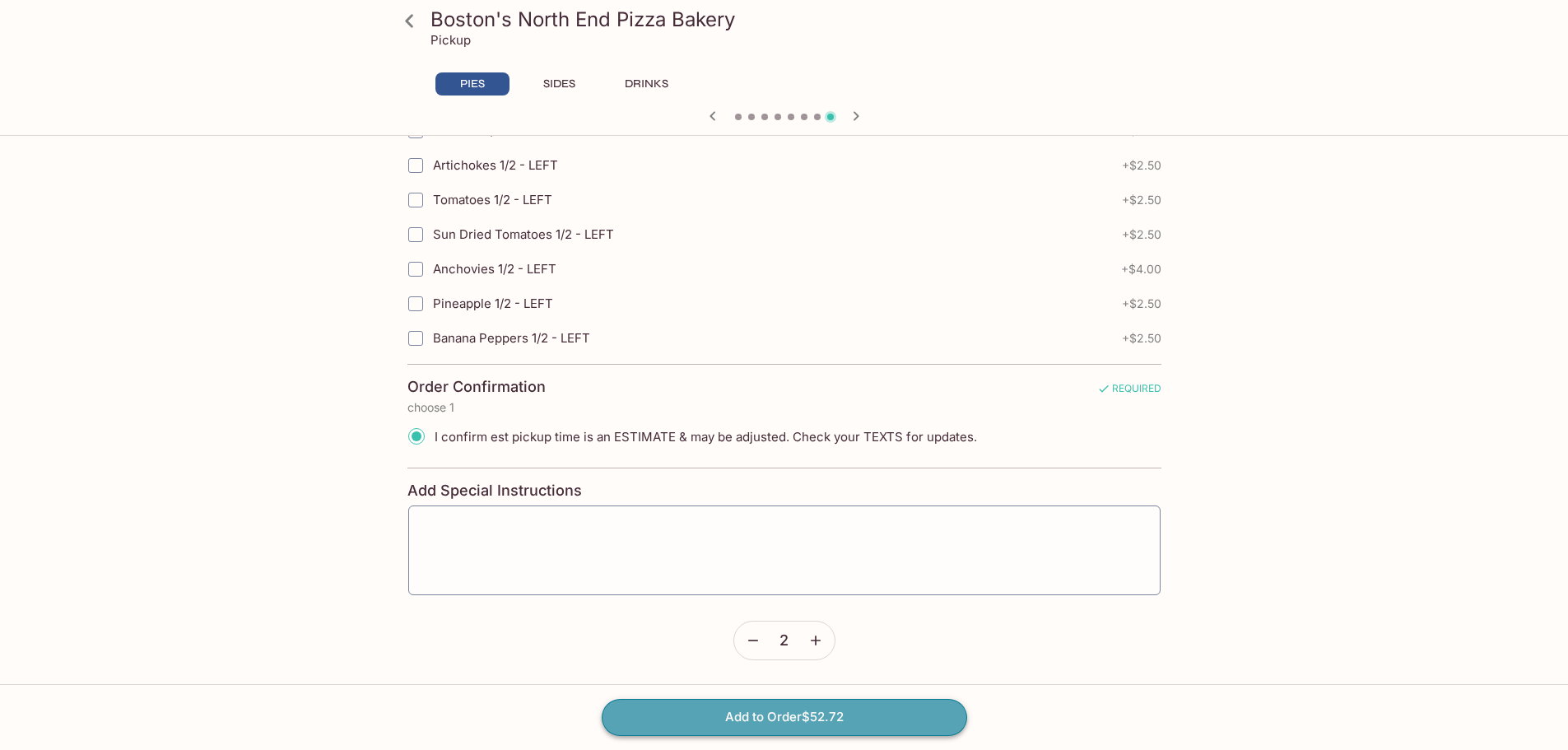
click at [828, 721] on button "Add to Order $52.72" at bounding box center [784, 717] width 365 height 36
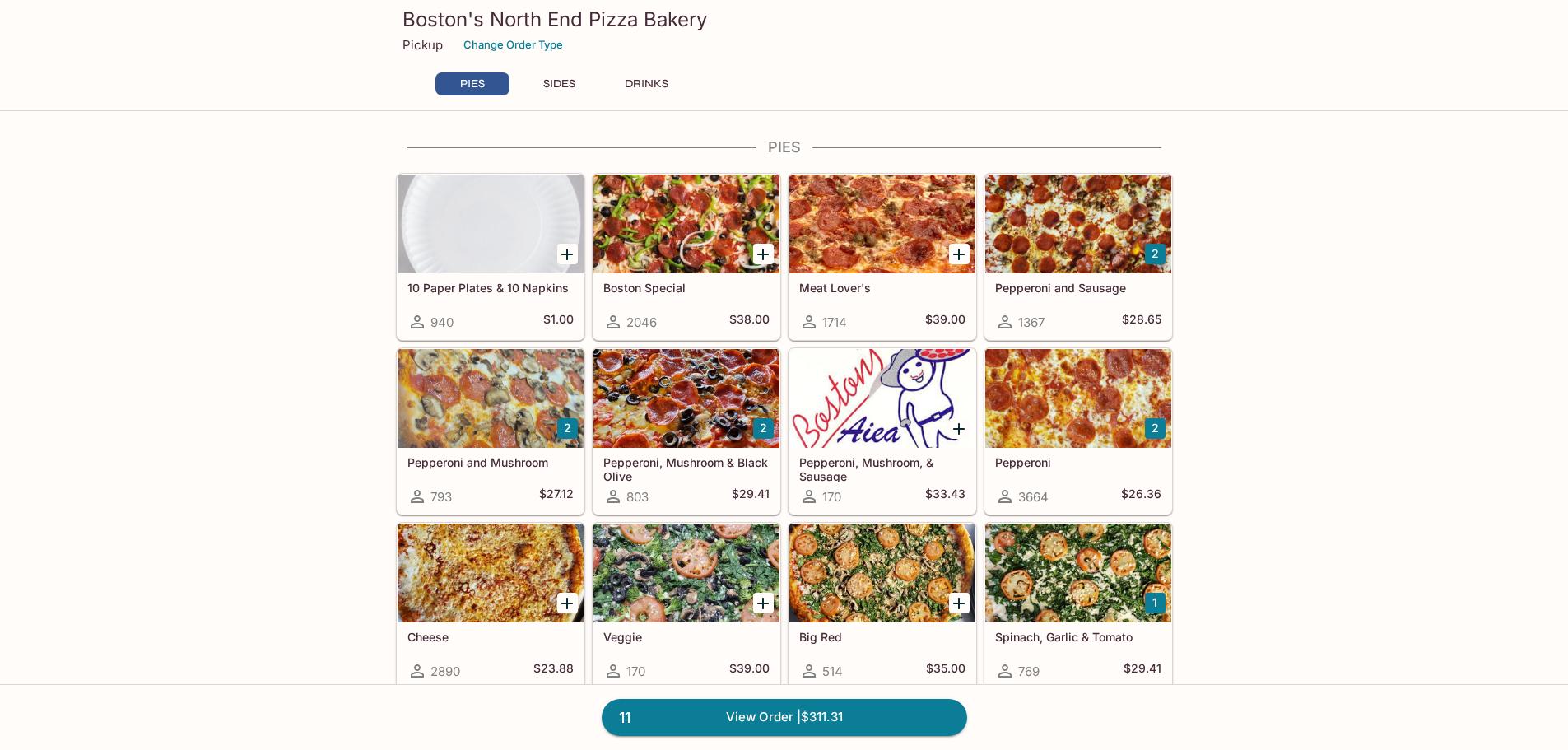
click at [644, 282] on h5 "Boston Special" at bounding box center [687, 287] width 166 height 14
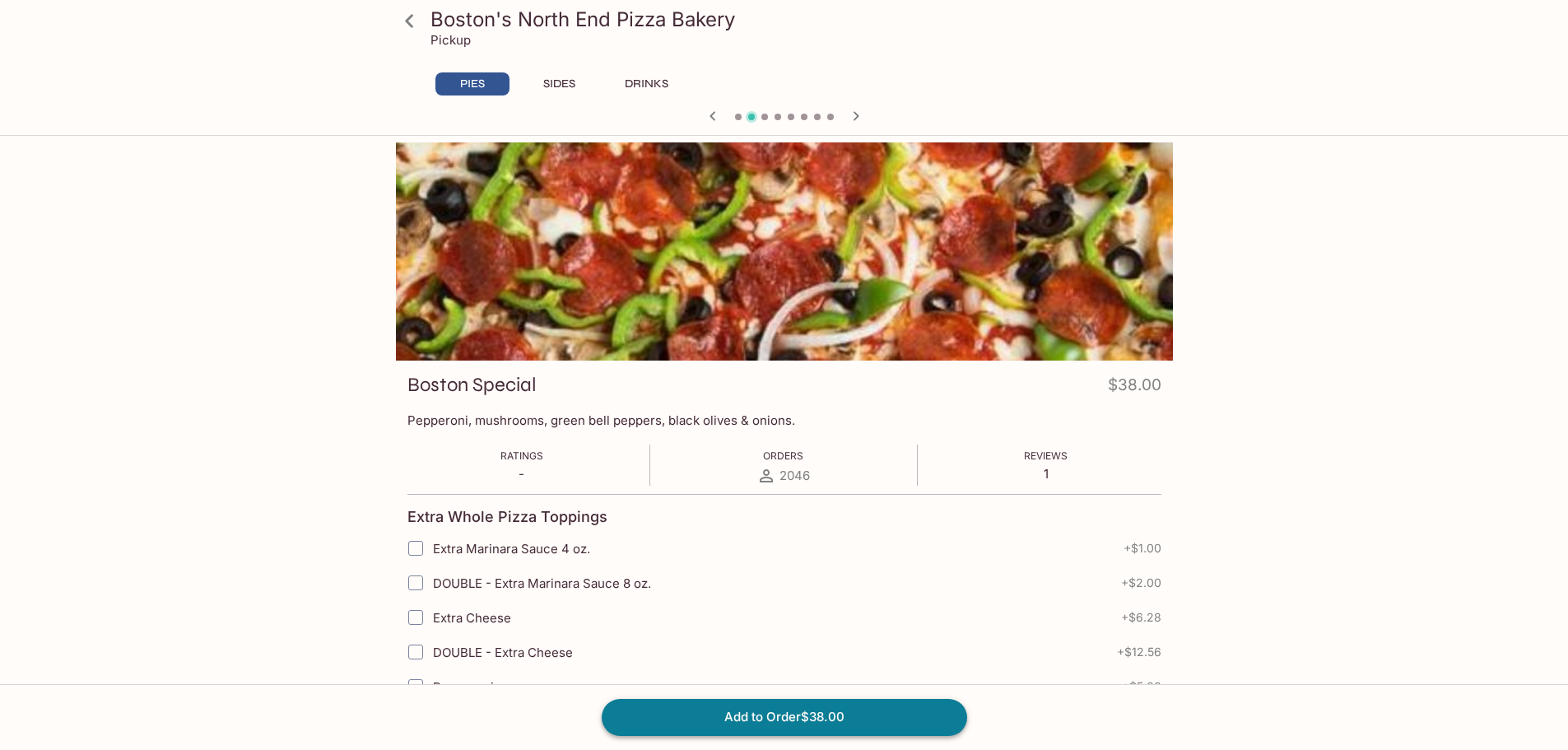
click at [753, 708] on button "Add to Order $38.00" at bounding box center [784, 717] width 365 height 36
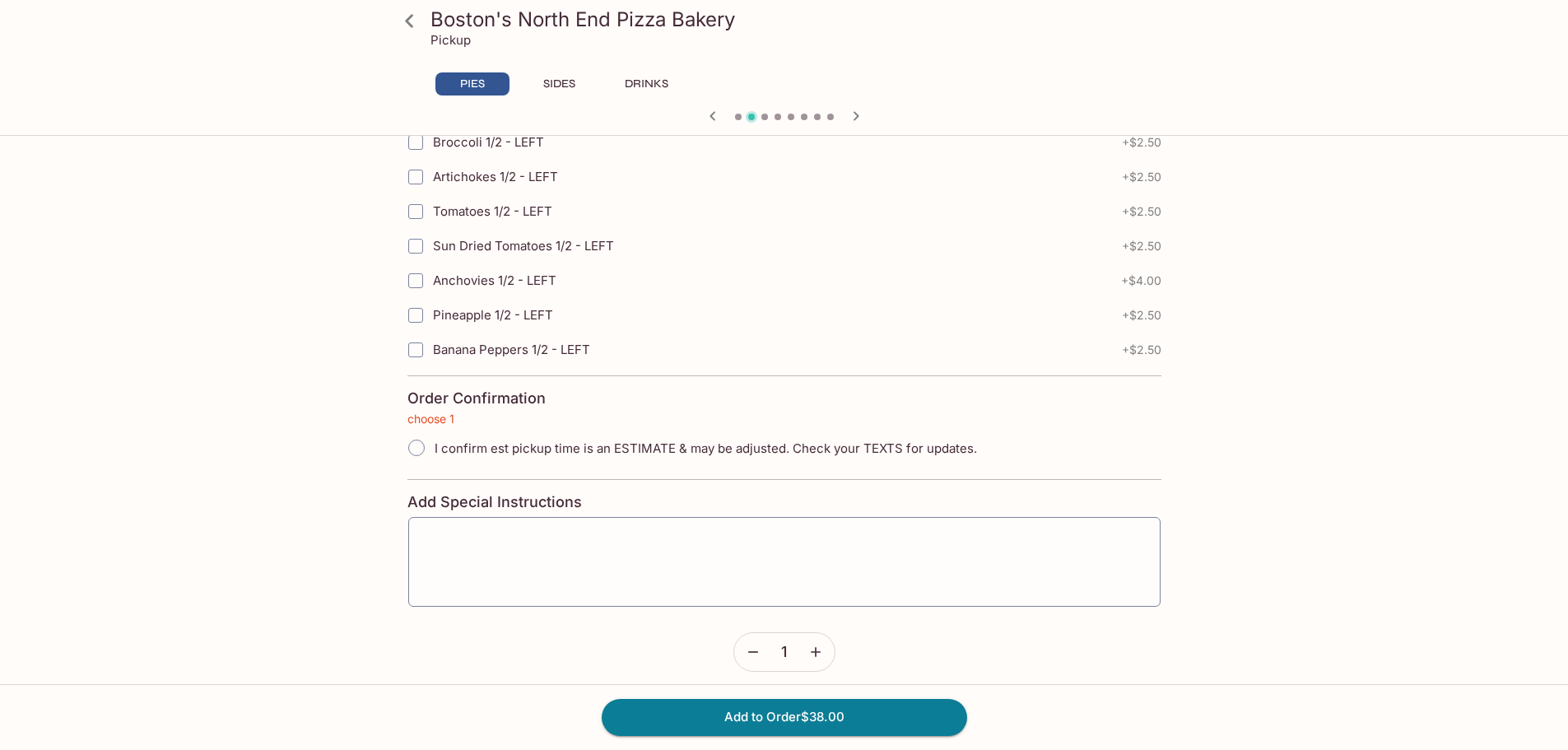
scroll to position [3620, 0]
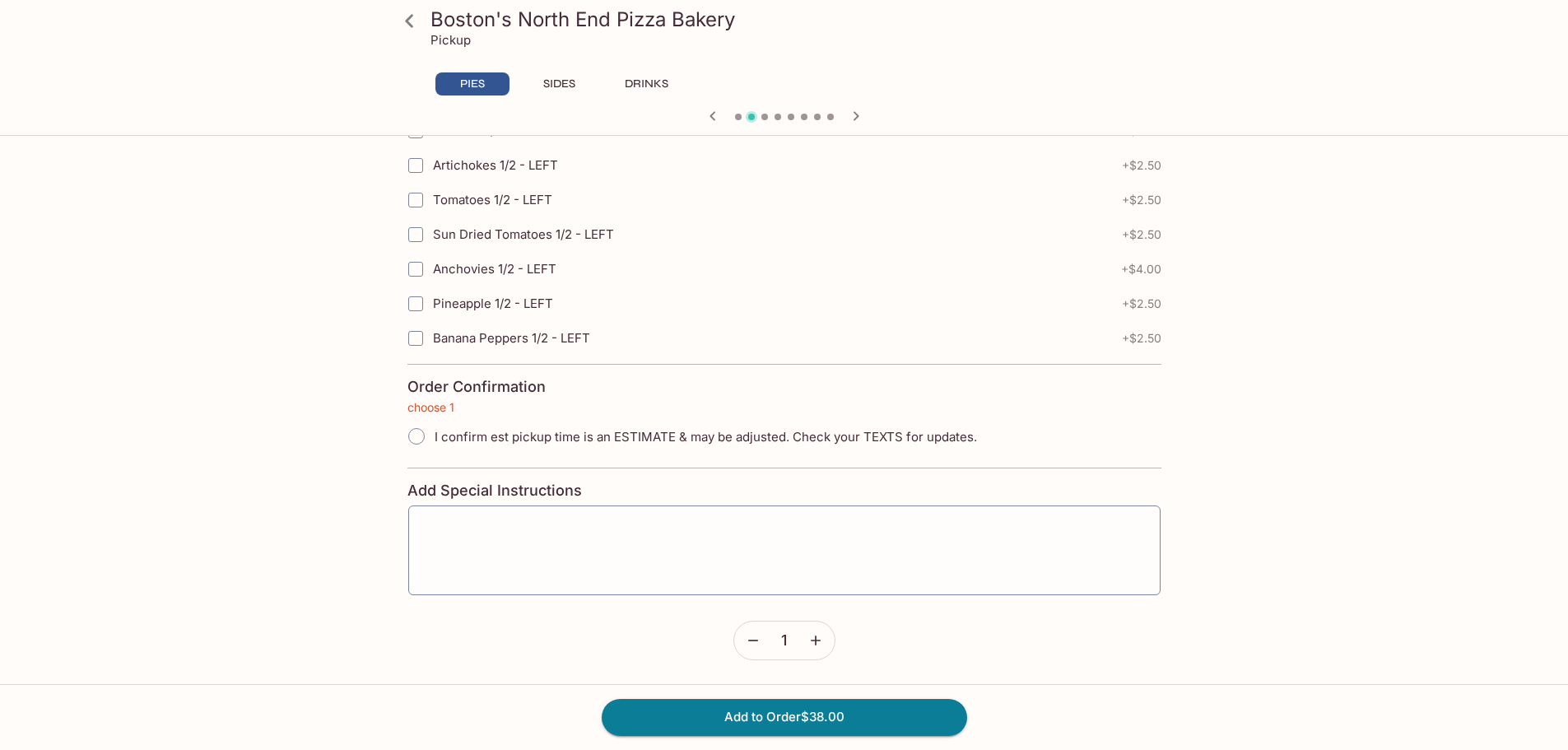
click at [416, 436] on input "I confirm est pickup time is an ESTIMATE & may be adjusted. Check your TEXTS fo…" at bounding box center [416, 436] width 34 height 34
radio input "true"
click at [799, 718] on button "Add to Order $38.00" at bounding box center [784, 717] width 365 height 36
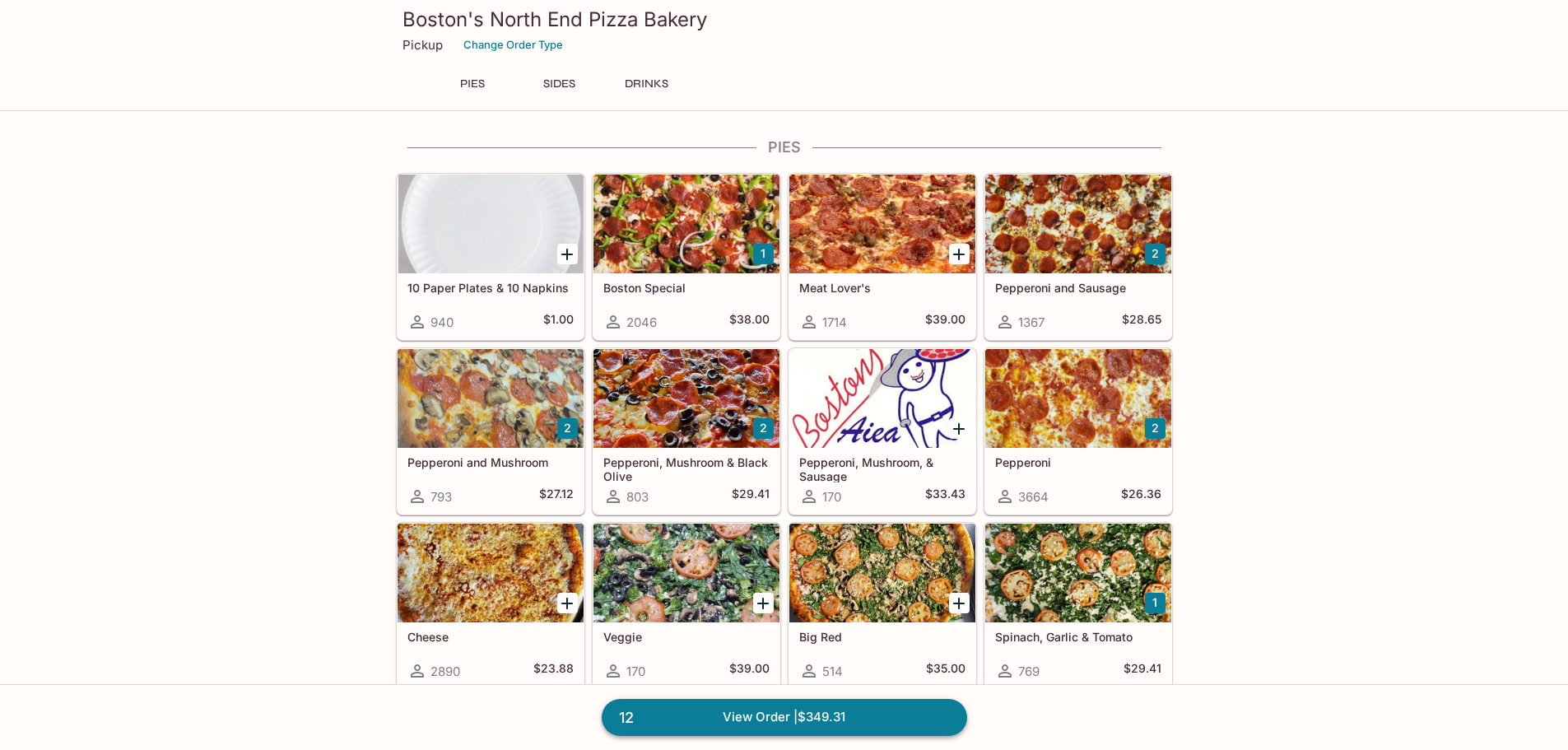
click at [828, 713] on link "12 View Order | $349.31" at bounding box center [784, 717] width 365 height 36
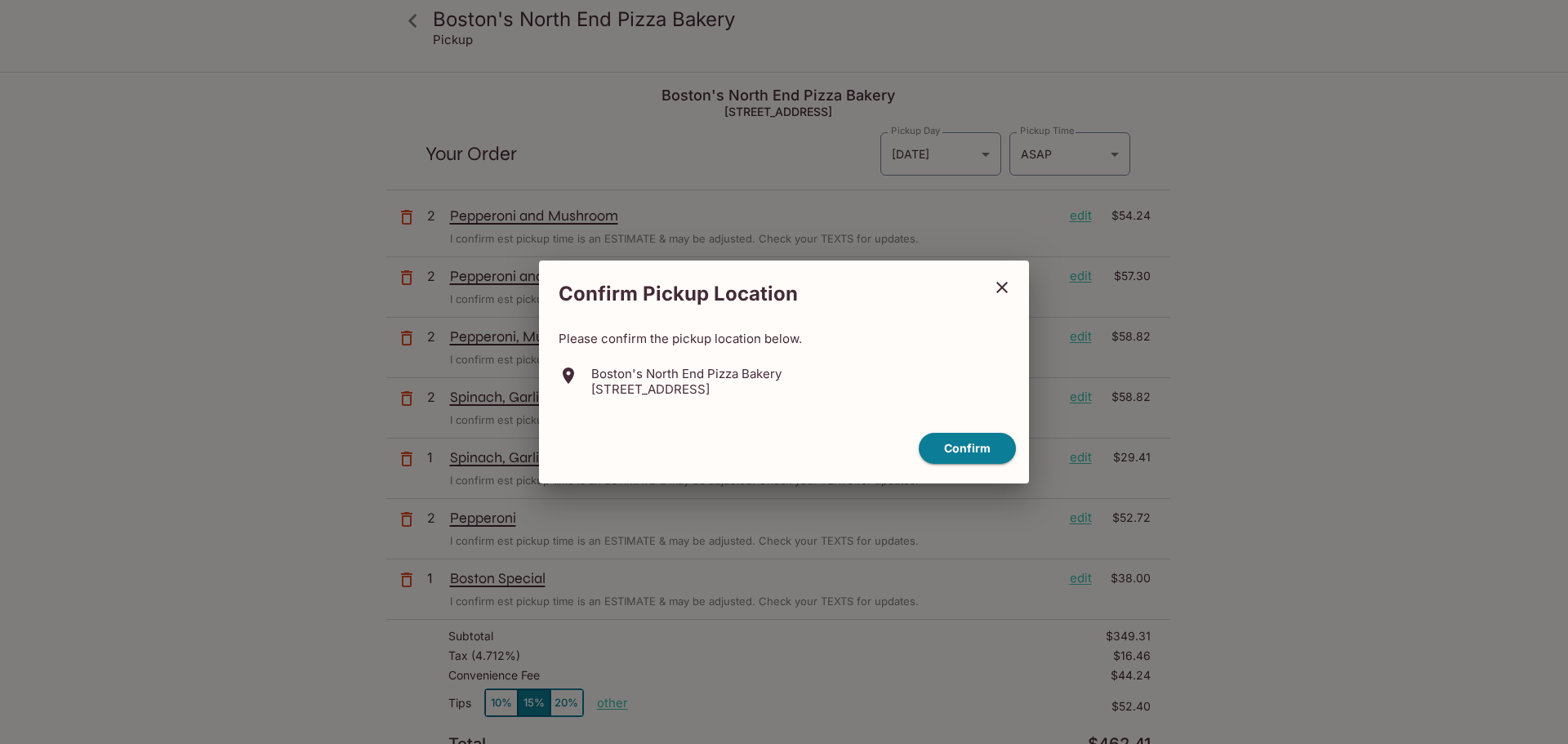
click at [995, 294] on icon "close" at bounding box center [1001, 287] width 20 height 20
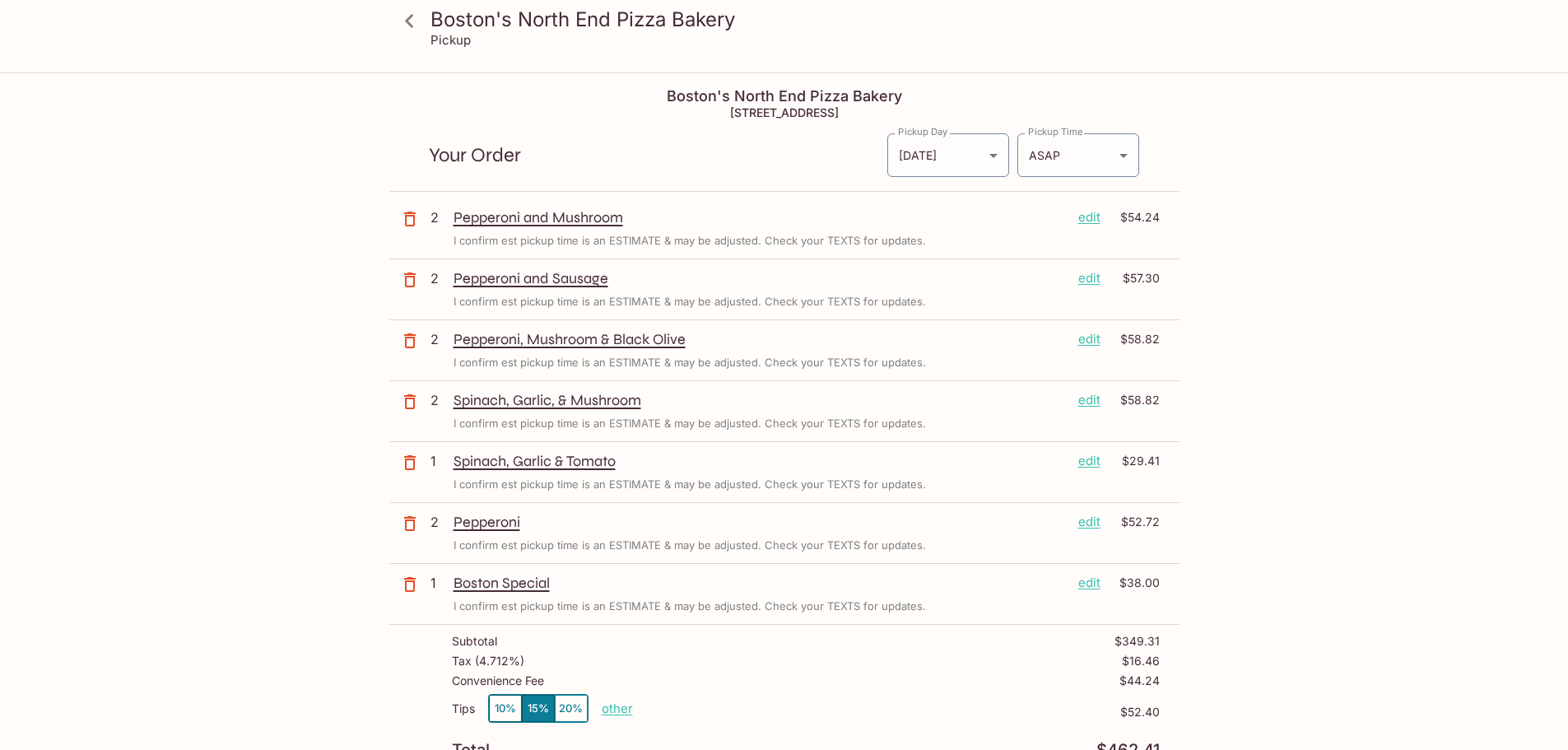
click at [1084, 585] on p "edit" at bounding box center [1089, 582] width 22 height 18
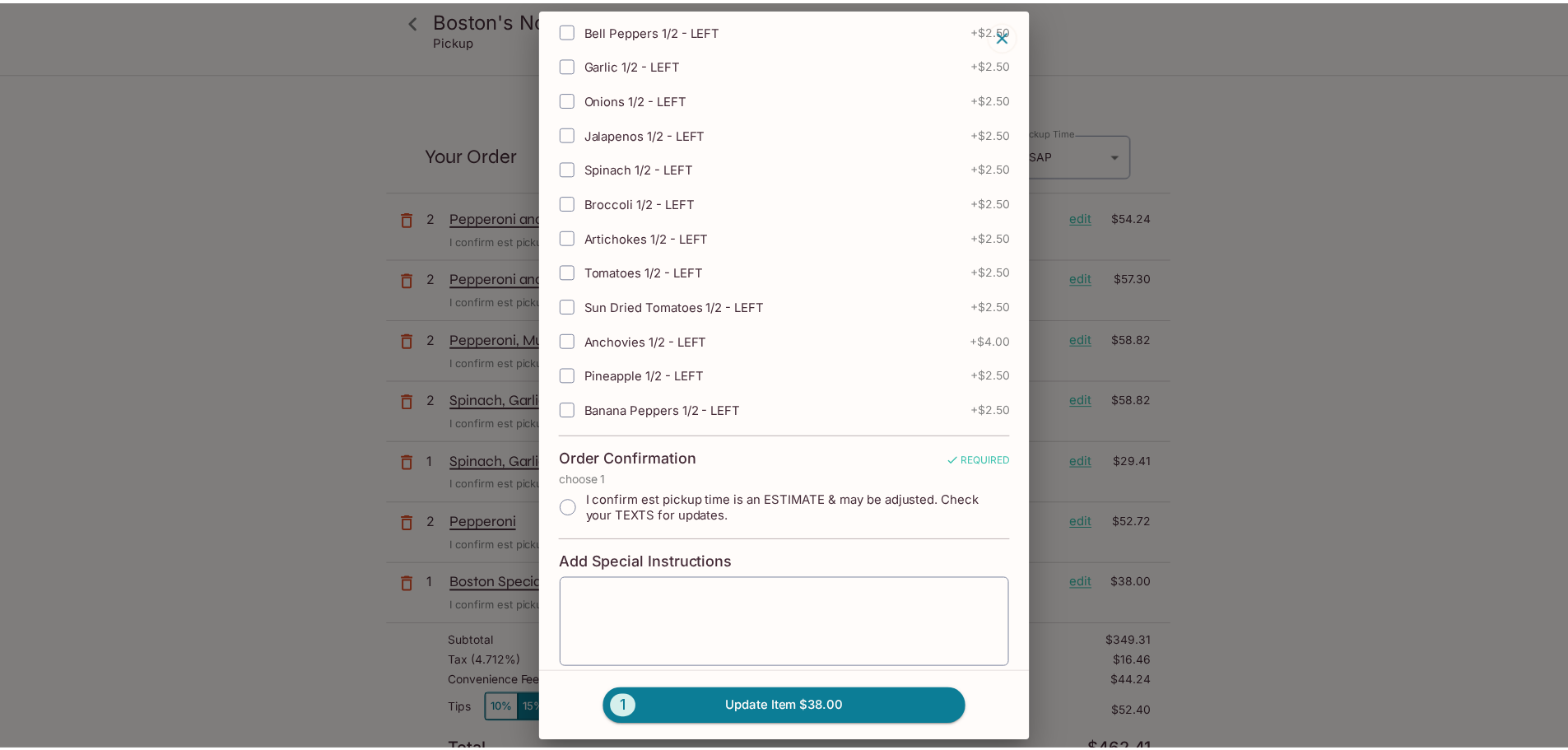
scroll to position [3324, 0]
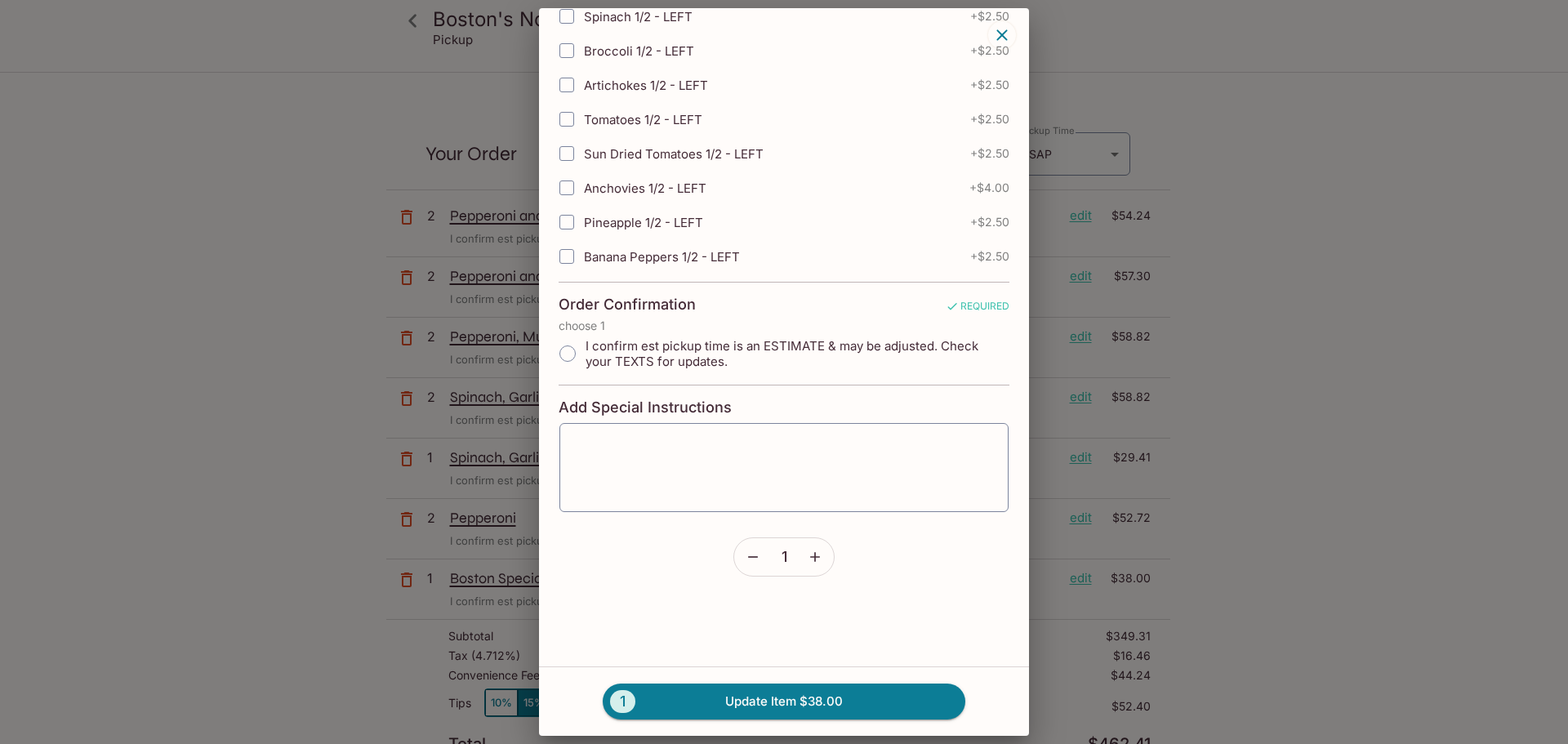
click at [812, 556] on icon "button" at bounding box center [815, 557] width 16 height 16
click at [804, 708] on button "2 Update Item $76.00" at bounding box center [783, 702] width 362 height 36
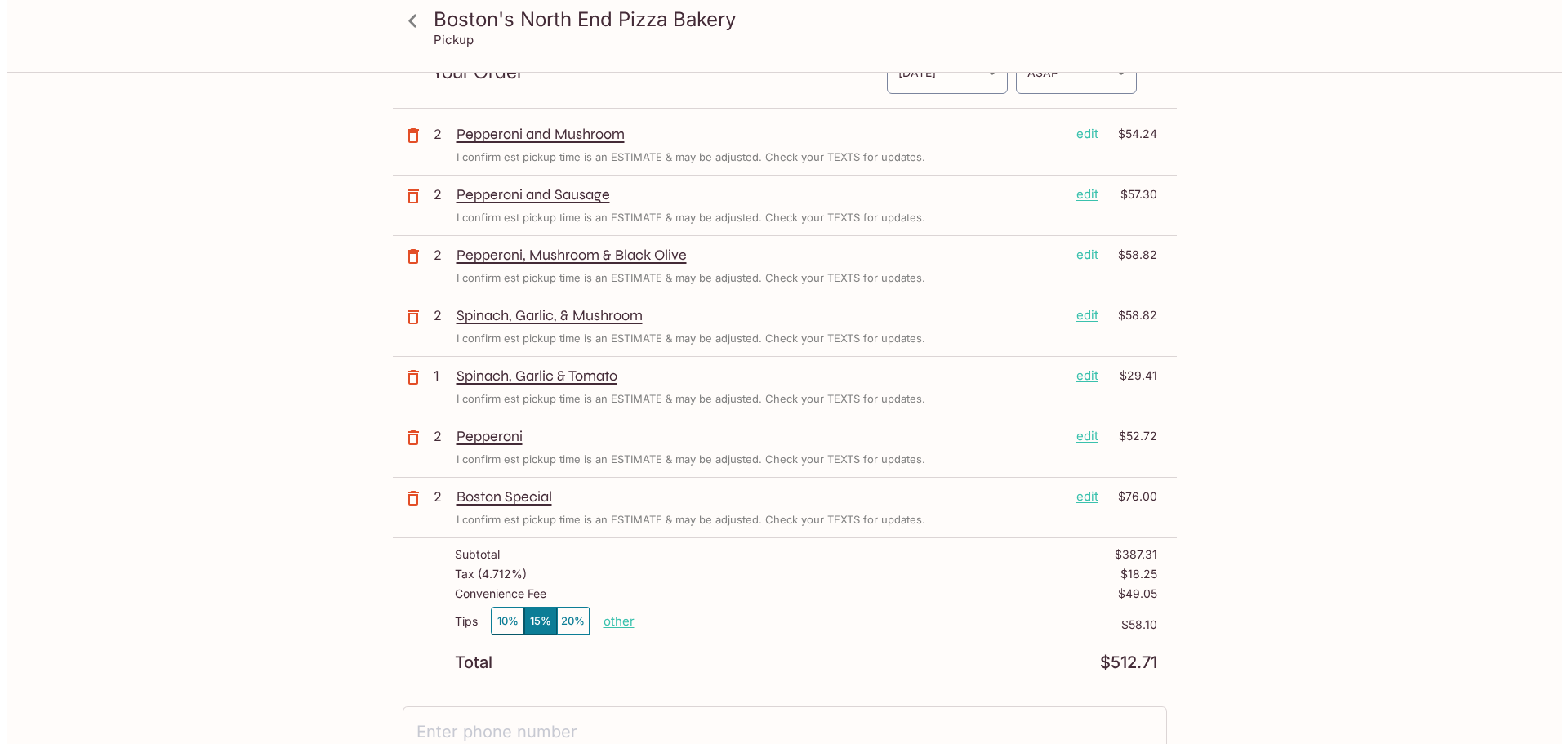
scroll to position [0, 0]
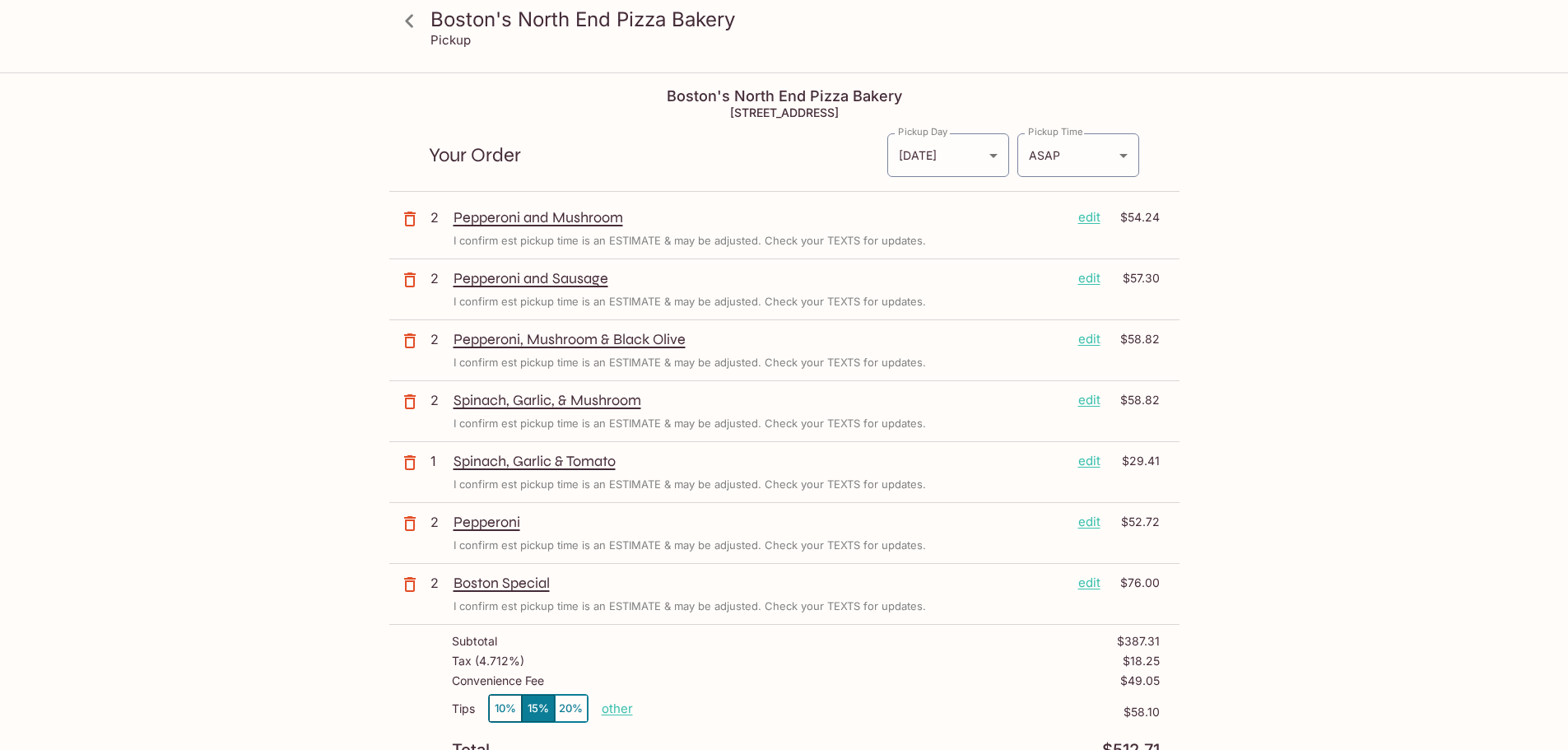
click at [1088, 525] on p "edit" at bounding box center [1089, 522] width 22 height 18
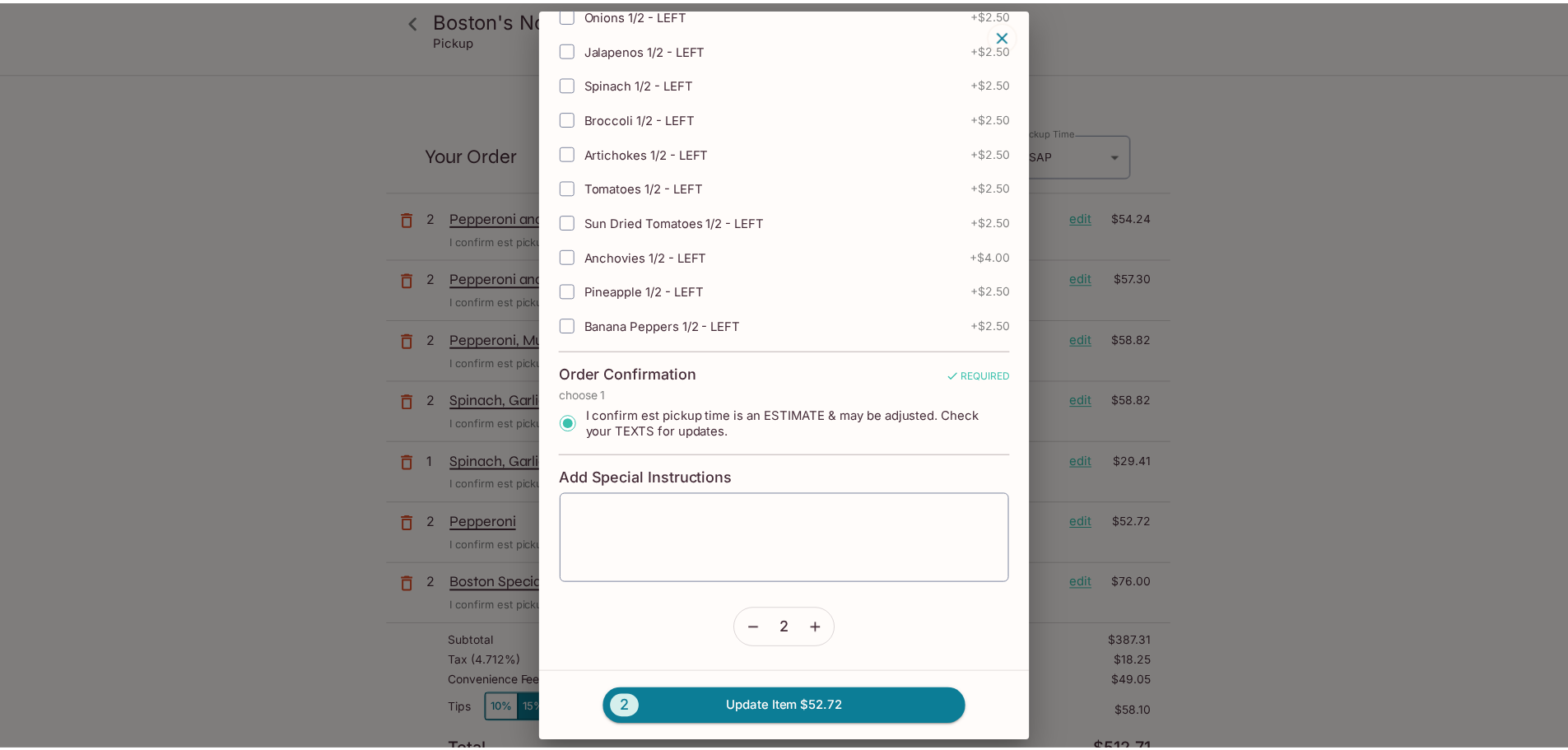
scroll to position [3324, 0]
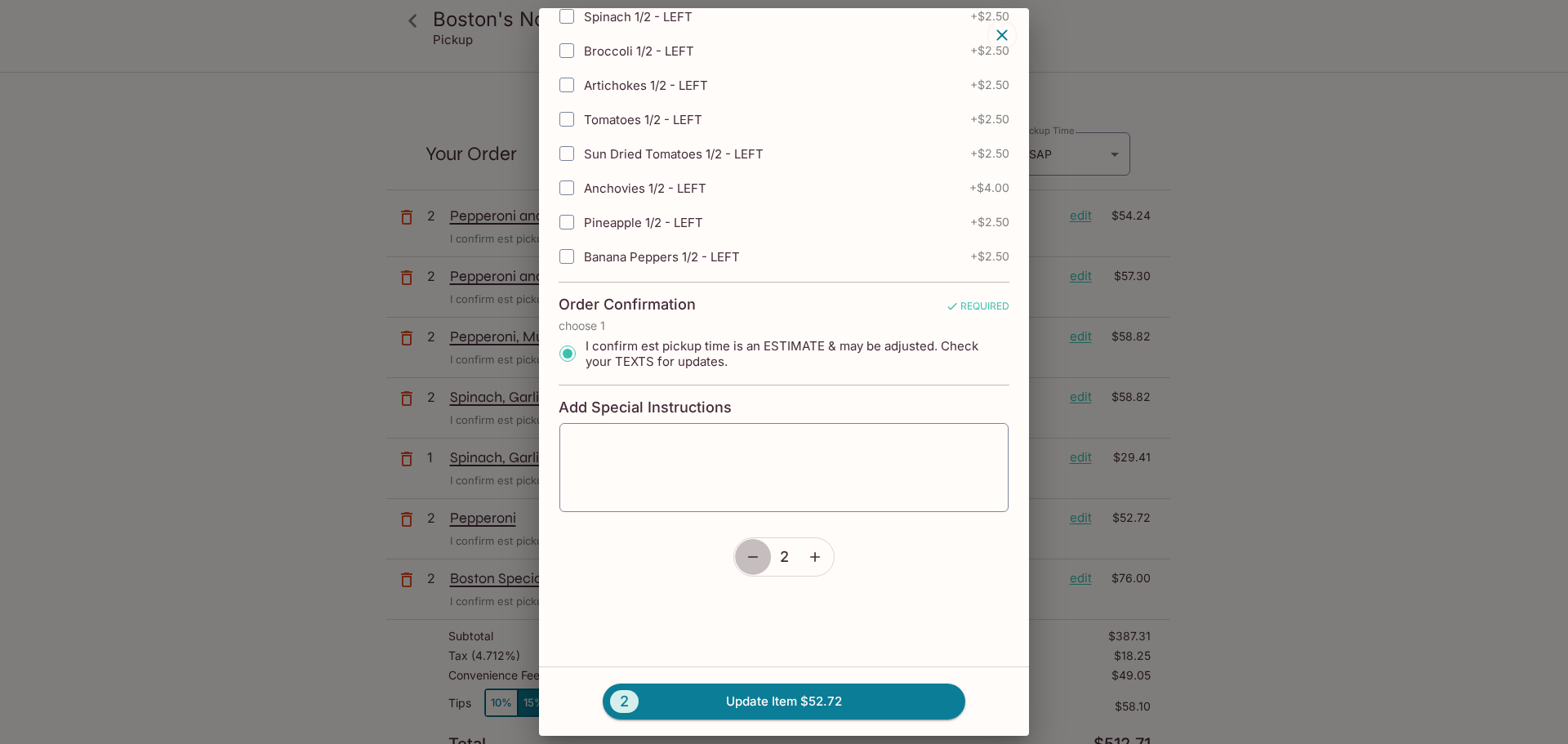
click at [747, 559] on icon "button" at bounding box center [753, 557] width 16 height 16
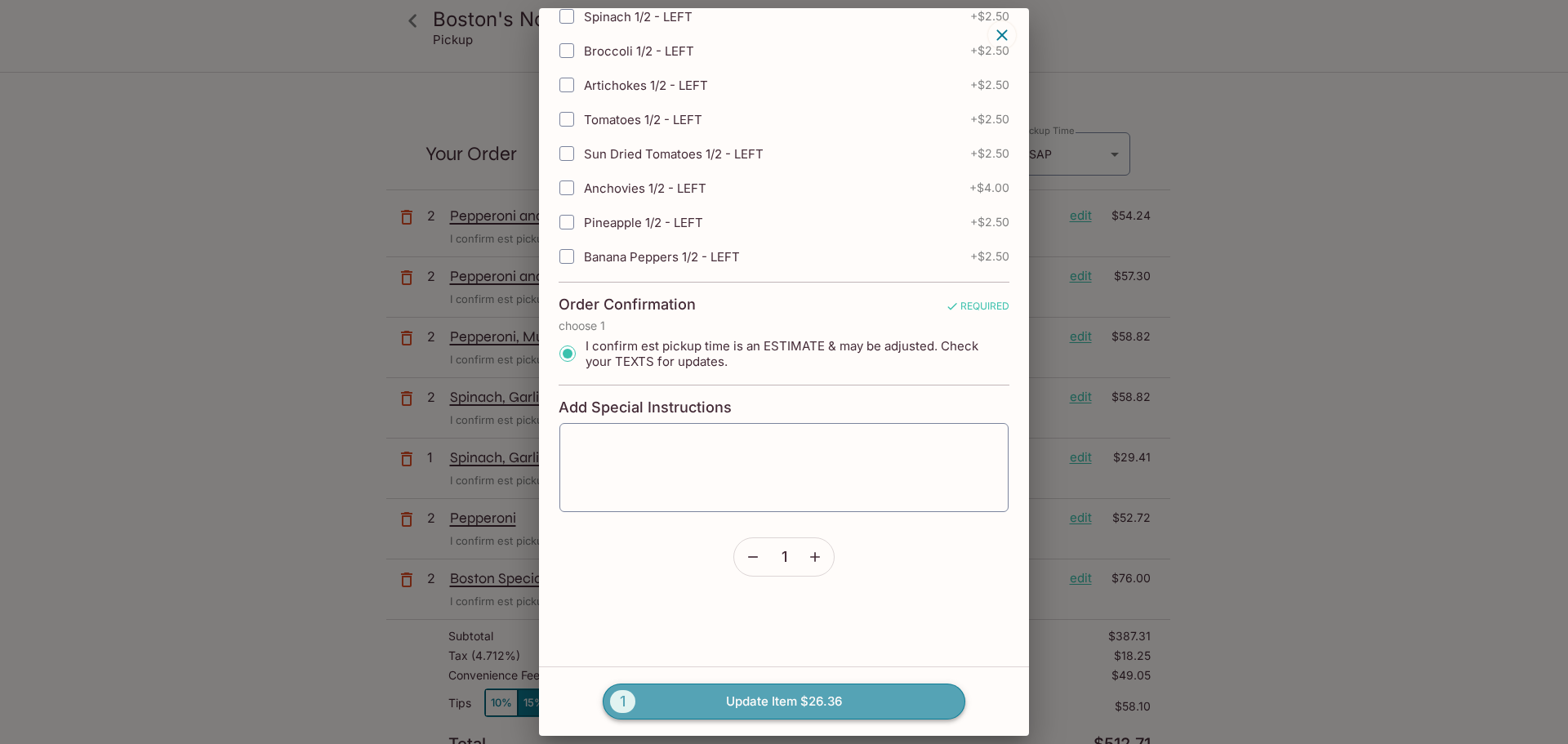
click at [808, 696] on button "1 Update Item $26.36" at bounding box center [783, 702] width 362 height 36
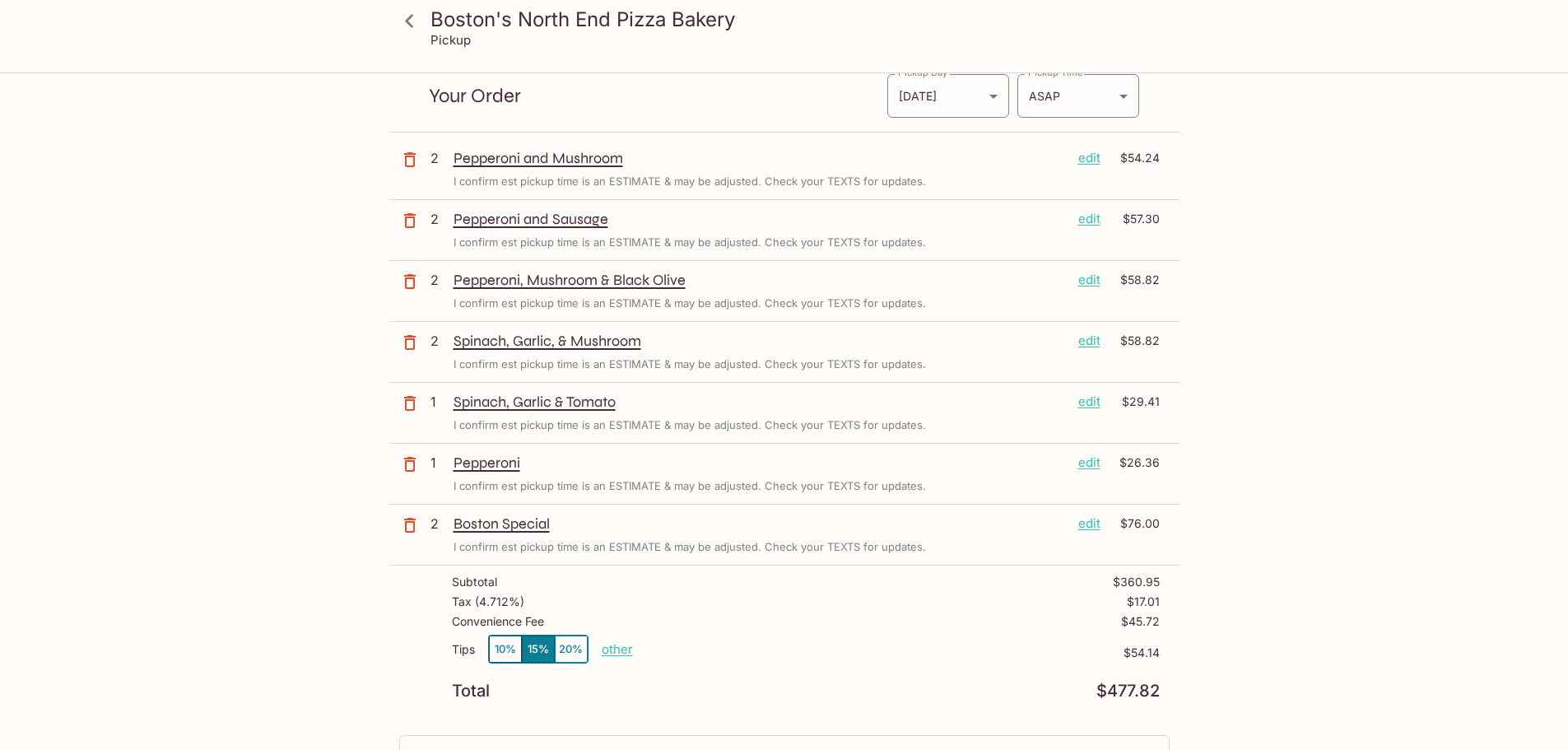
scroll to position [0, 0]
